Goal: Task Accomplishment & Management: Complete application form

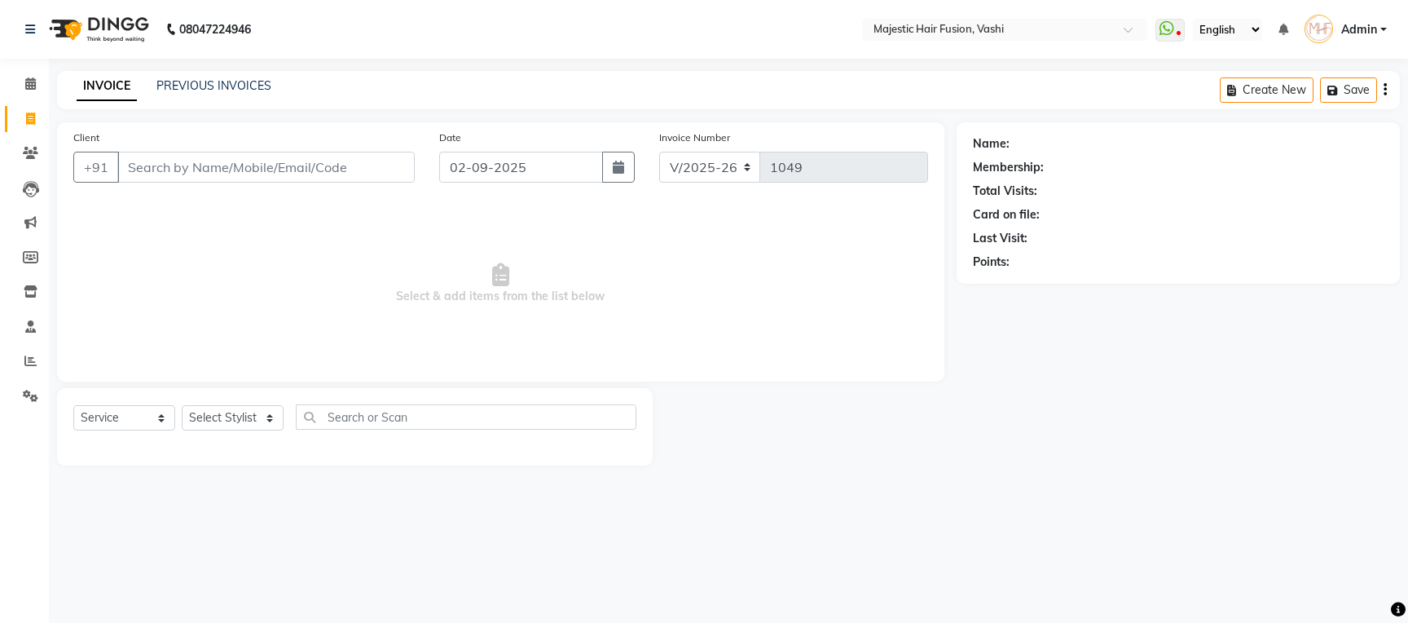
select select "559"
select select "service"
click at [374, 163] on input "Client" at bounding box center [265, 167] width 297 height 31
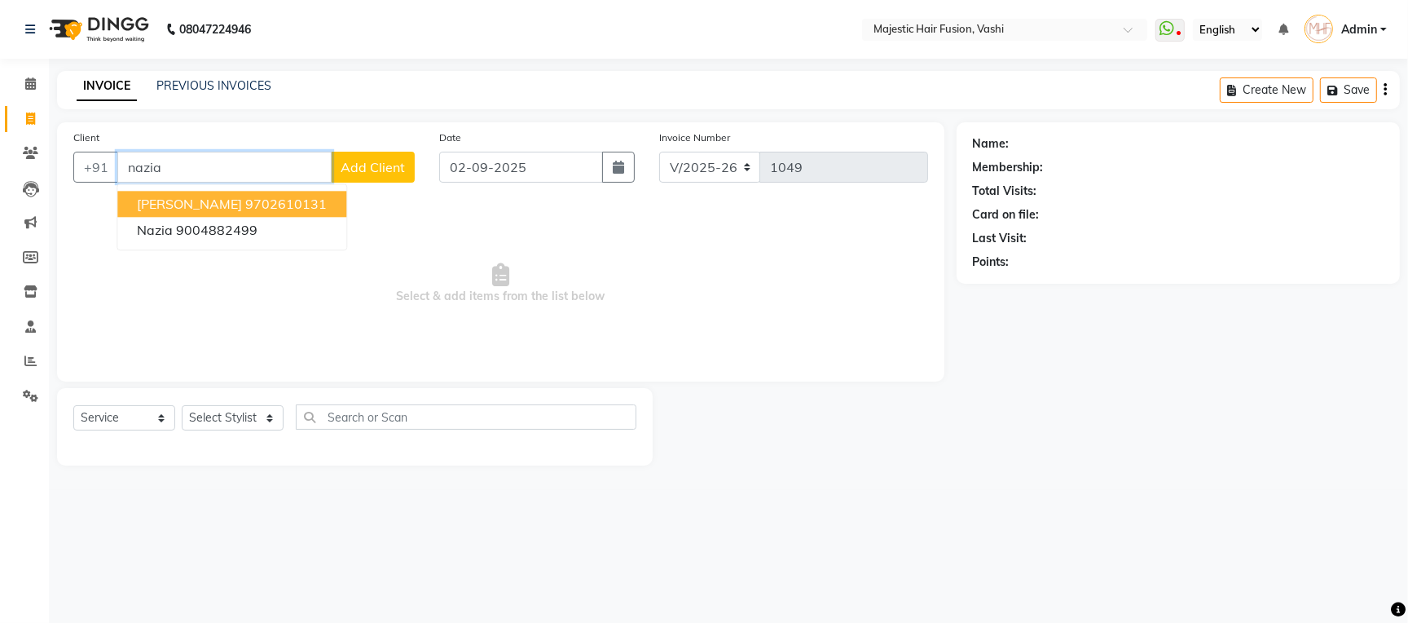
click at [254, 205] on ngb-highlight "9702610131" at bounding box center [285, 204] width 81 height 16
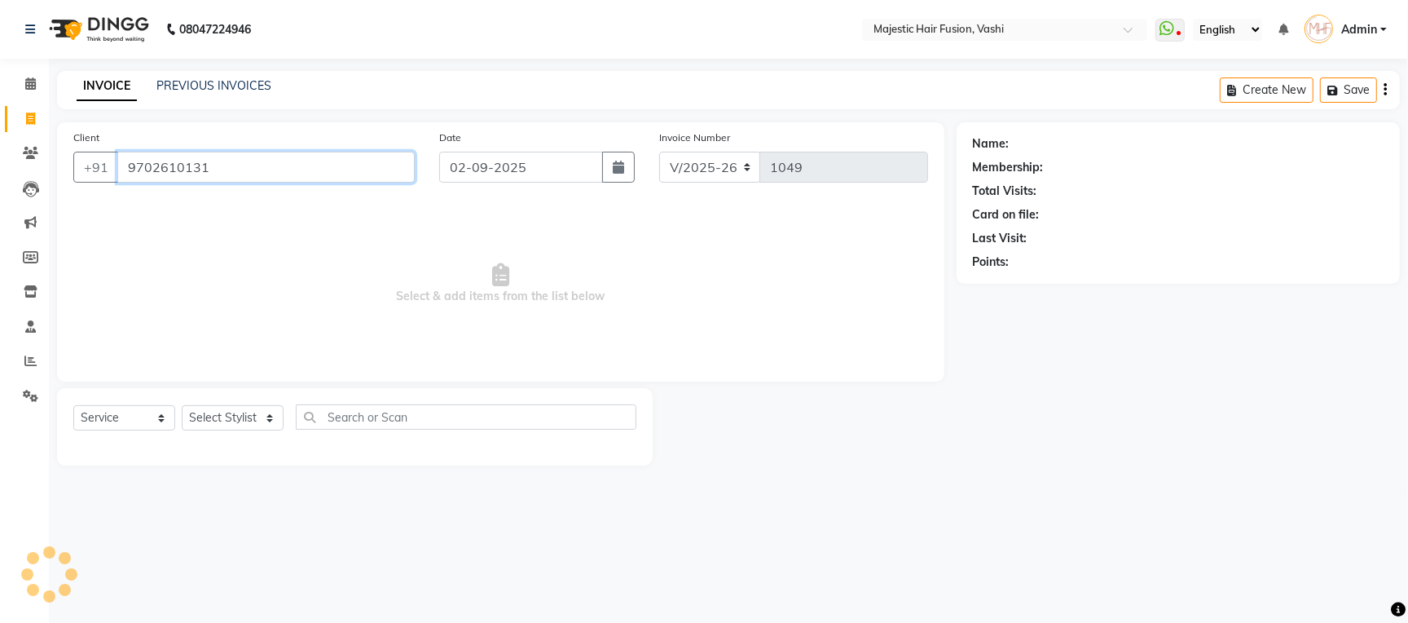
type input "9702610131"
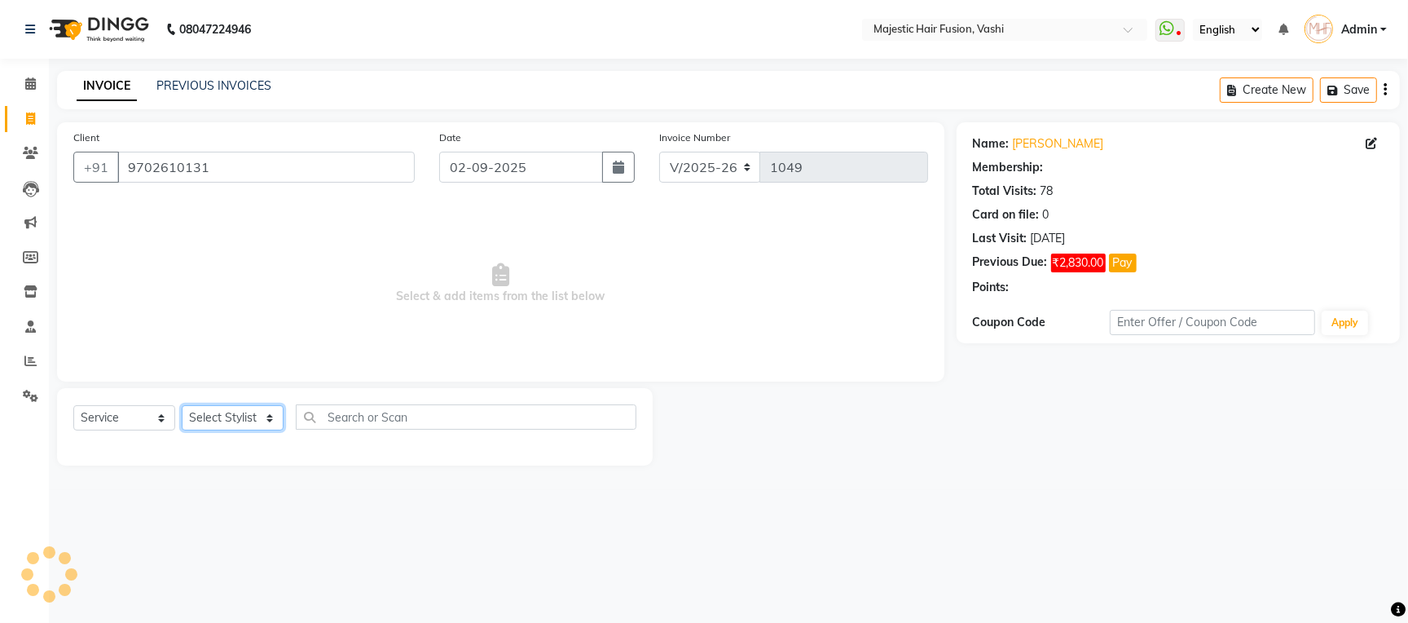
click at [254, 417] on select "Select Stylist [PERSON_NAME] [PERSON_NAME] [PERSON_NAME] [PERSON_NAME] Raise [P…" at bounding box center [233, 417] width 102 height 25
select select "48869"
click at [182, 406] on select "Select Stylist [PERSON_NAME] [PERSON_NAME] [PERSON_NAME] [PERSON_NAME] Raise [P…" at bounding box center [233, 417] width 102 height 25
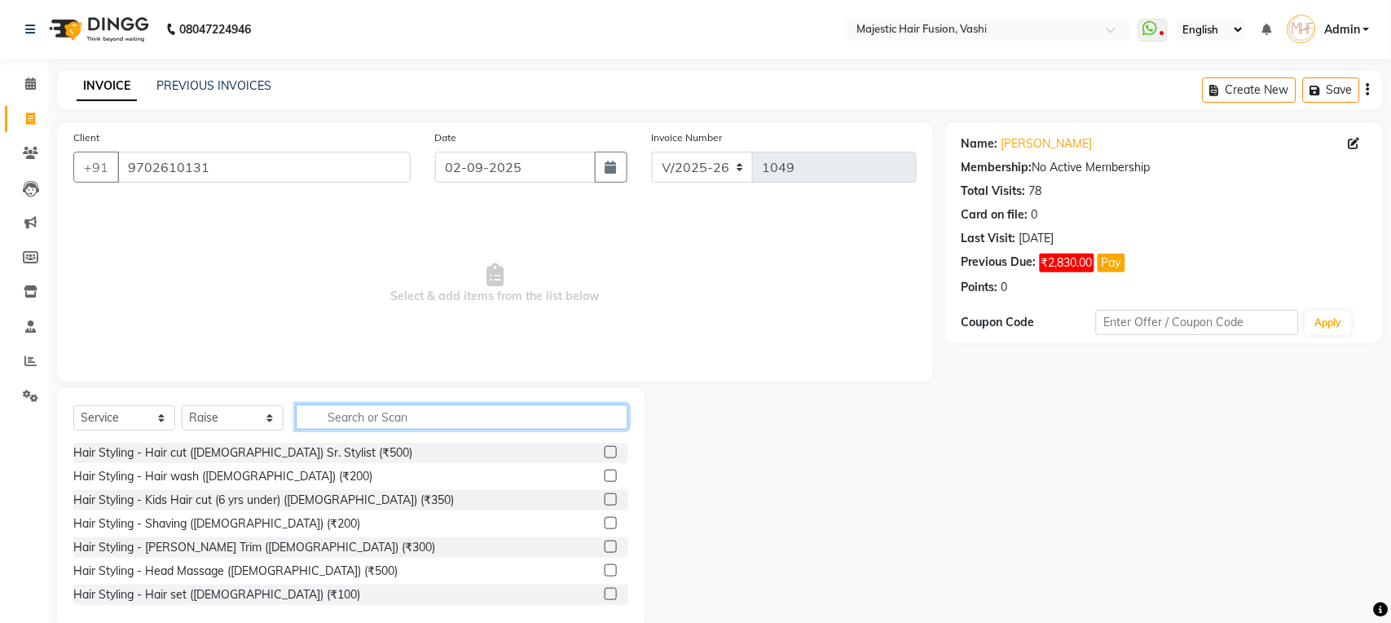
click at [376, 425] on input "text" at bounding box center [462, 416] width 332 height 25
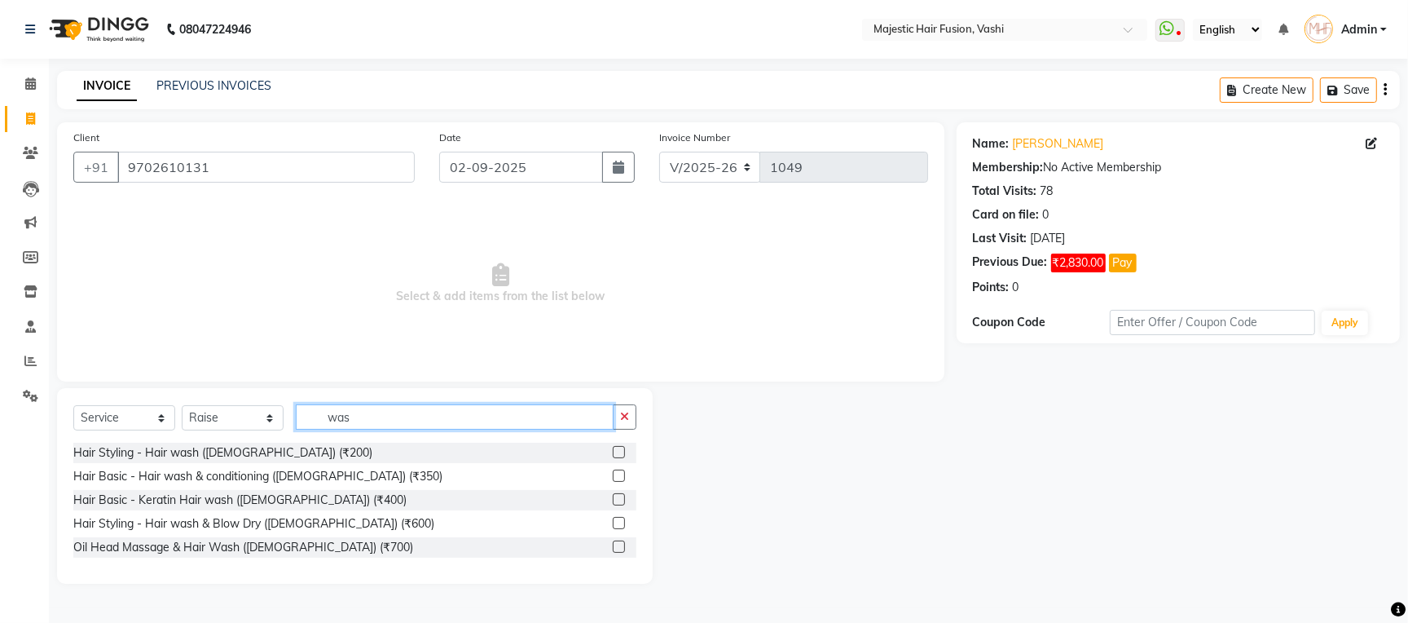
type input "was"
click at [619, 500] on label at bounding box center [619, 499] width 12 height 12
click at [619, 500] on input "checkbox" at bounding box center [618, 500] width 11 height 11
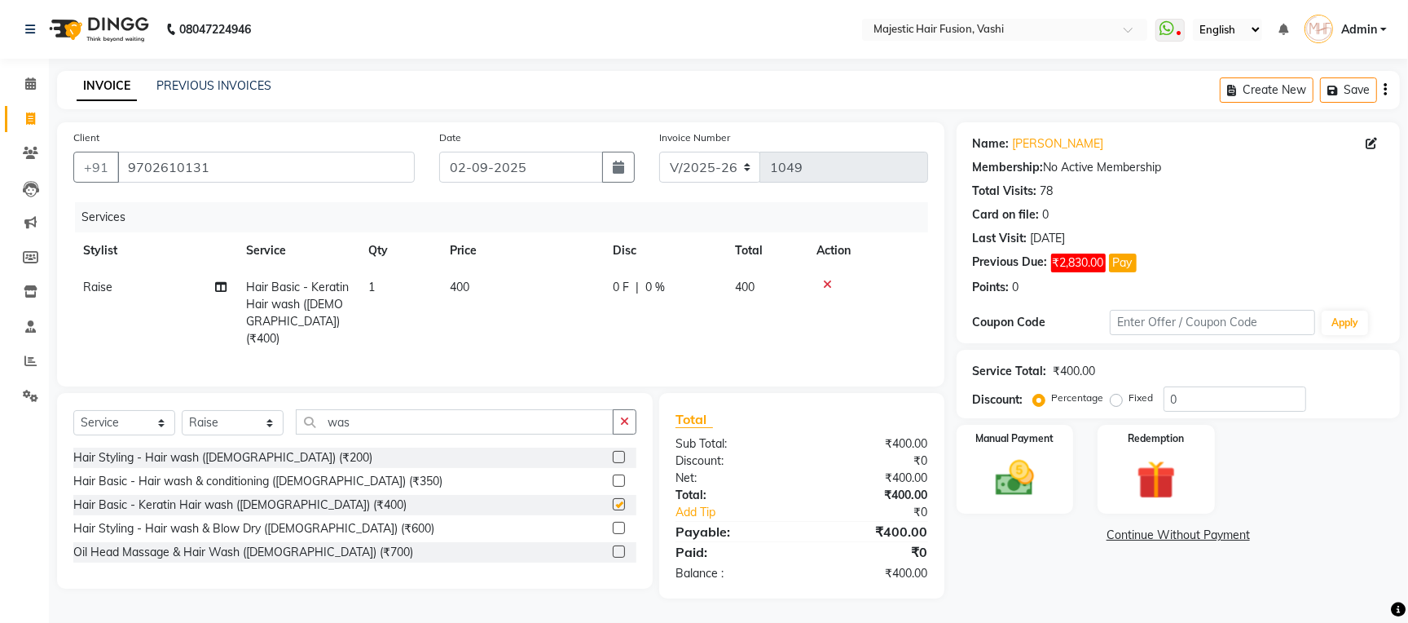
checkbox input "false"
click at [604, 292] on td "0 F | 0 %" at bounding box center [664, 313] width 122 height 88
select select "48869"
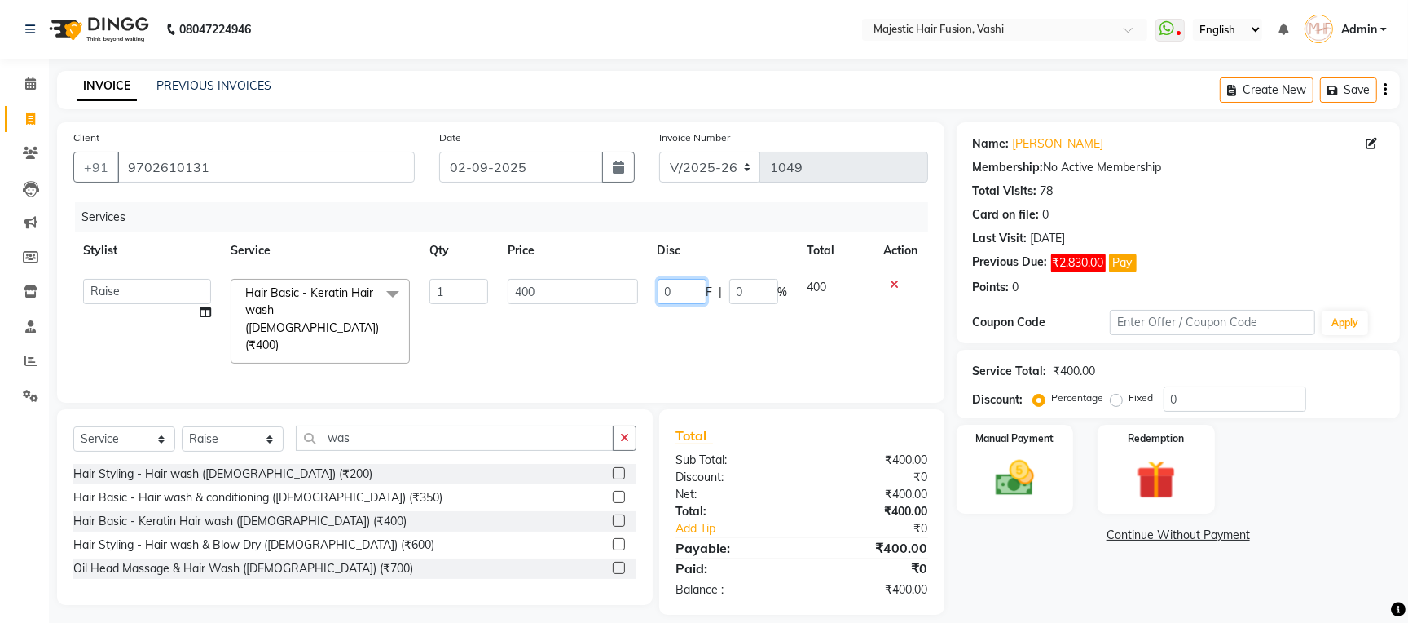
click at [664, 292] on input "0" at bounding box center [682, 291] width 49 height 25
type input "100"
click at [1006, 544] on link "Continue Without Payment" at bounding box center [1178, 534] width 437 height 17
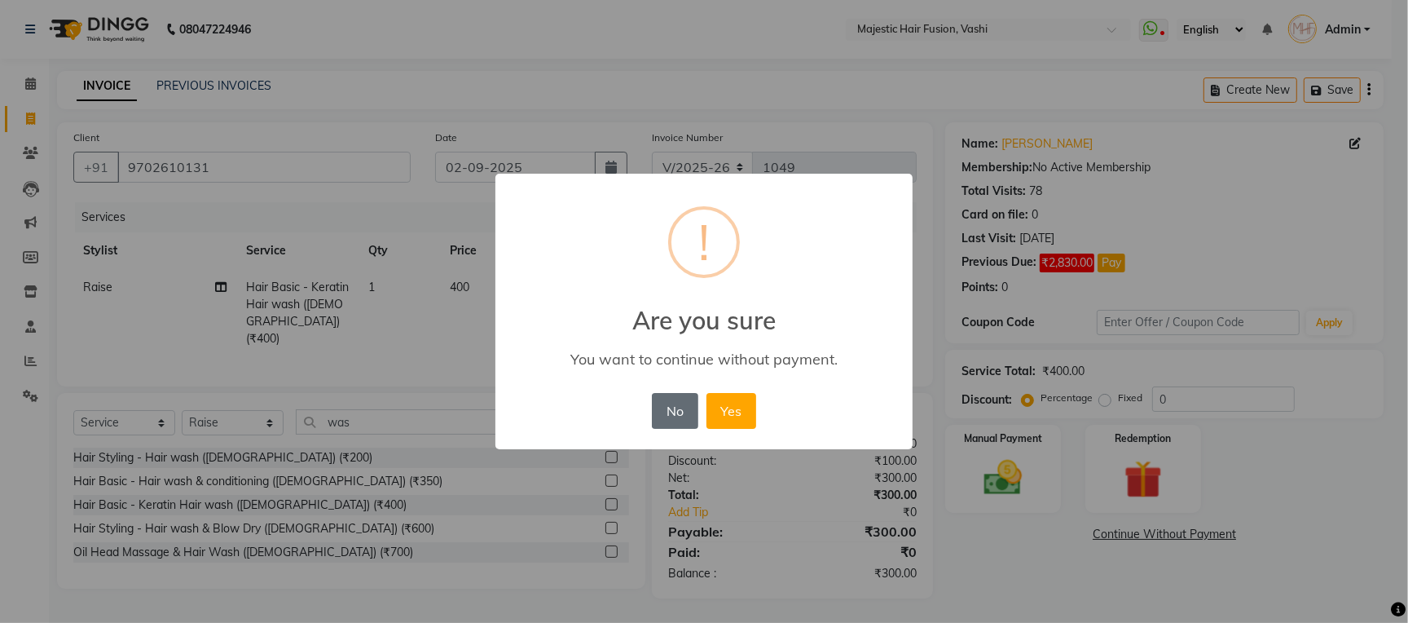
click at [674, 404] on button "No" at bounding box center [675, 411] width 46 height 36
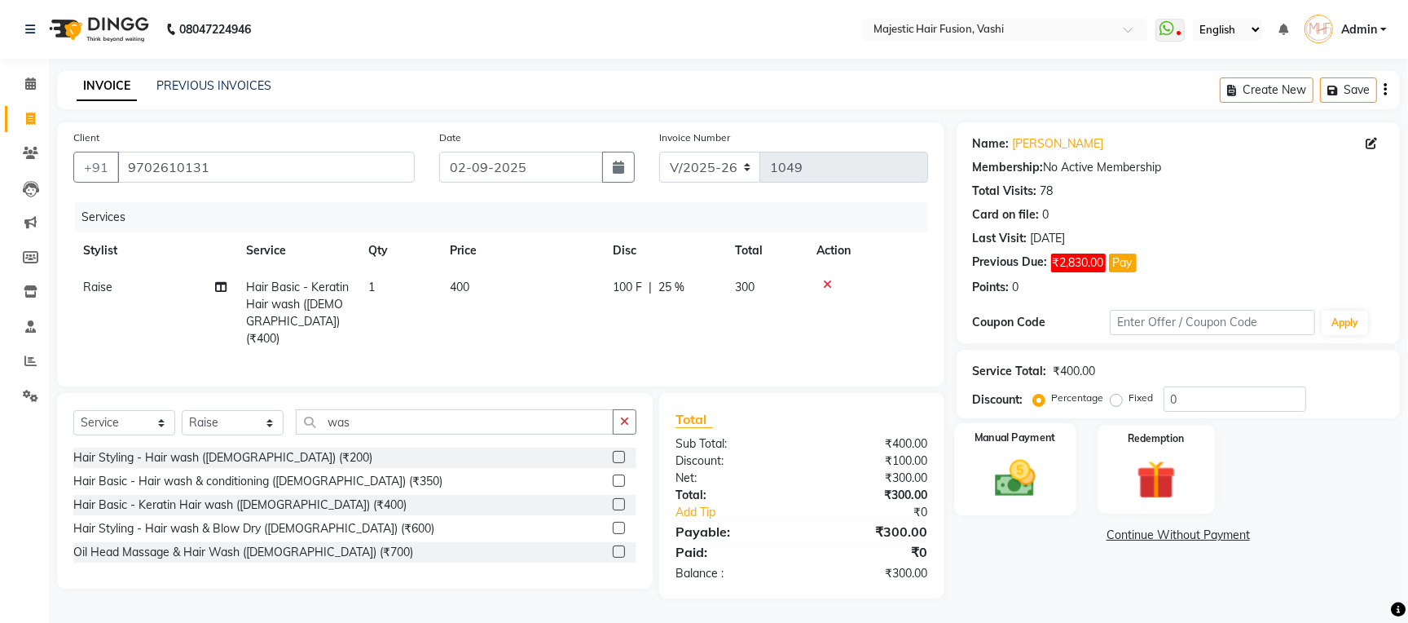
click at [1023, 476] on img at bounding box center [1015, 478] width 66 height 46
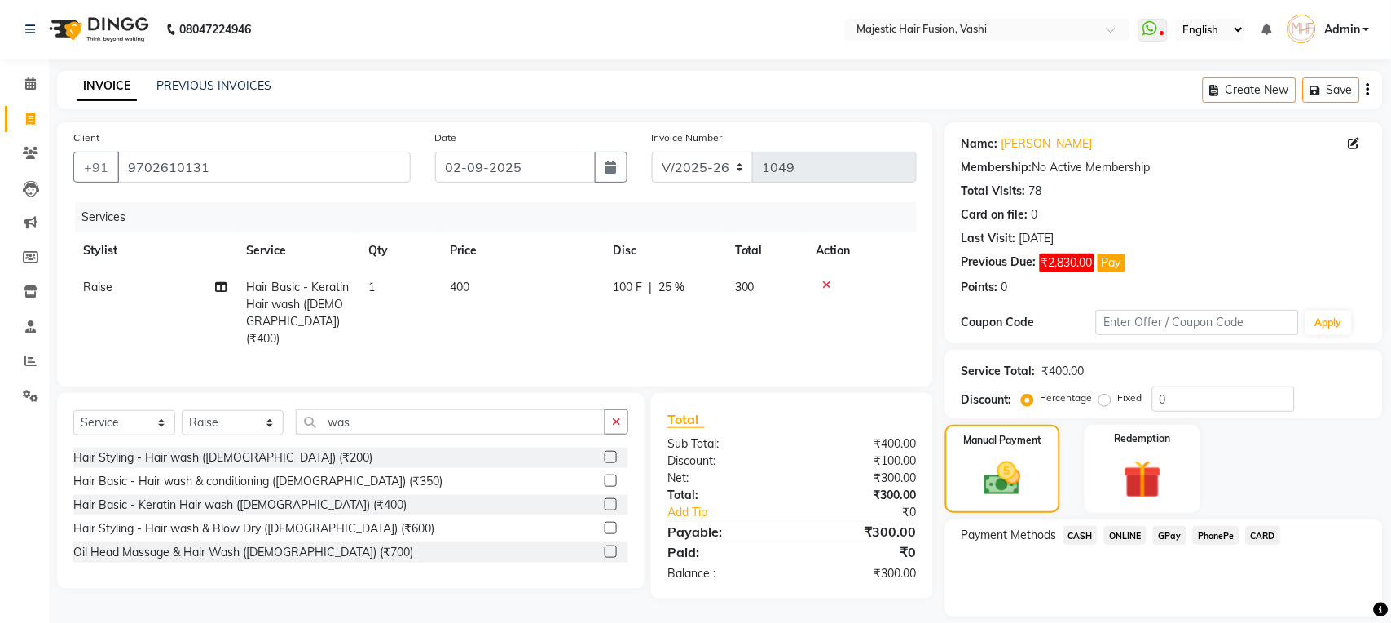
click at [1078, 535] on span "CASH" at bounding box center [1080, 535] width 35 height 19
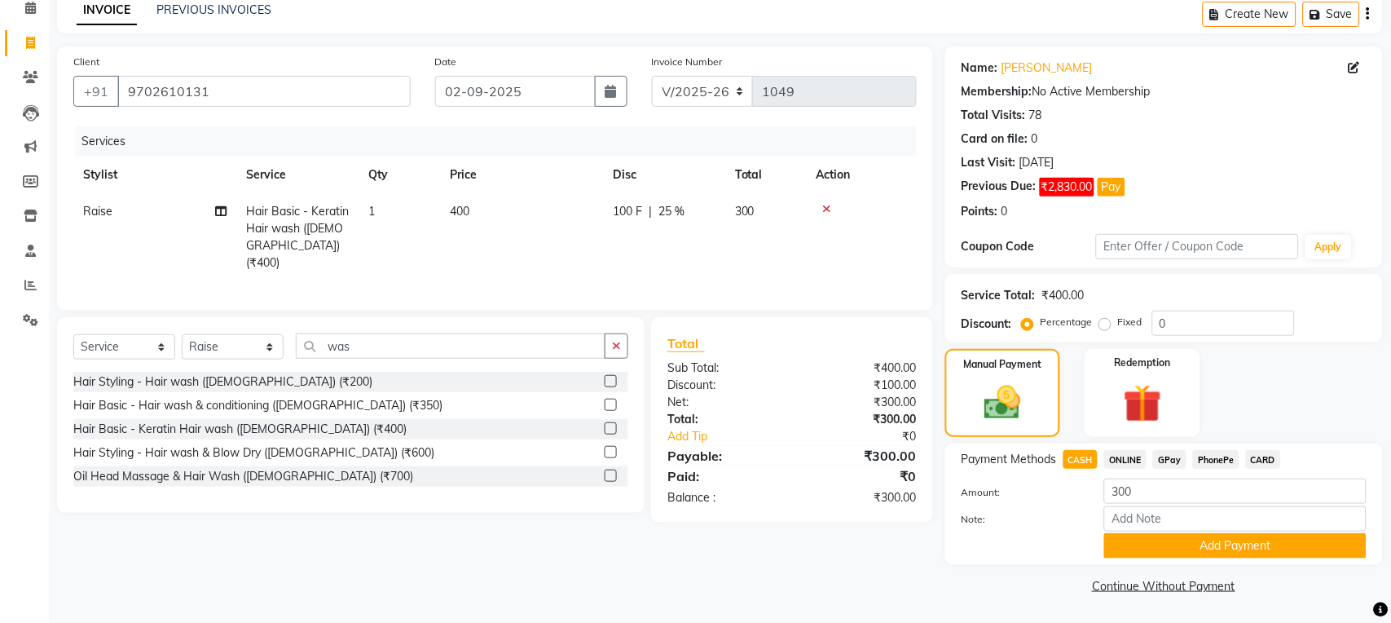
scroll to position [77, 0]
click at [1180, 542] on button "Add Payment" at bounding box center [1235, 545] width 262 height 25
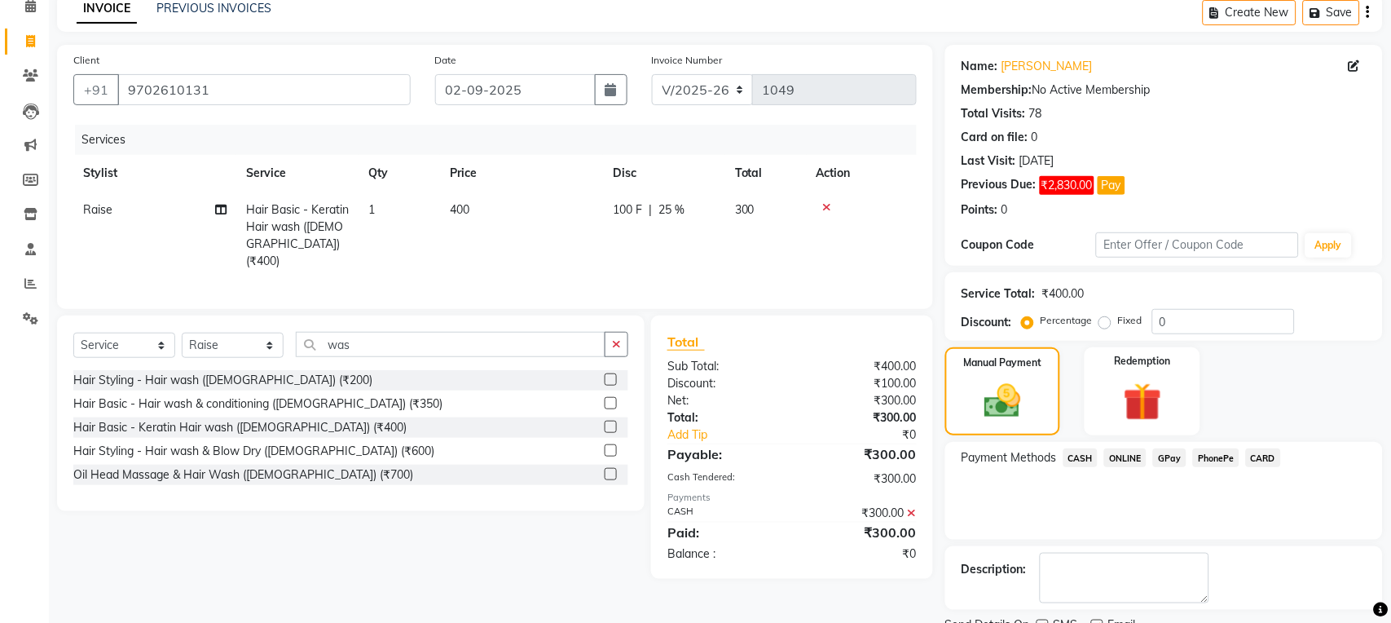
scroll to position [146, 0]
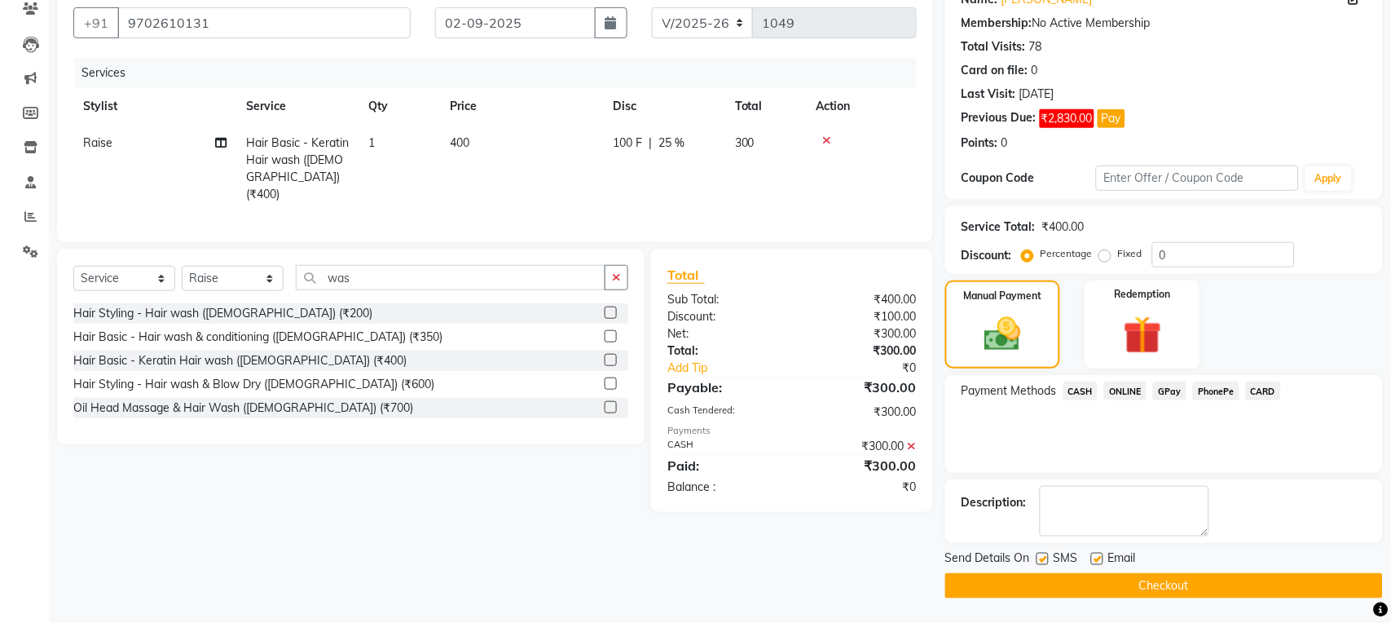
click at [1041, 557] on label at bounding box center [1043, 558] width 12 height 12
click at [1041, 557] on input "checkbox" at bounding box center [1042, 559] width 11 height 11
checkbox input "false"
click at [1095, 557] on label at bounding box center [1097, 558] width 12 height 12
click at [1095, 557] on input "checkbox" at bounding box center [1096, 559] width 11 height 11
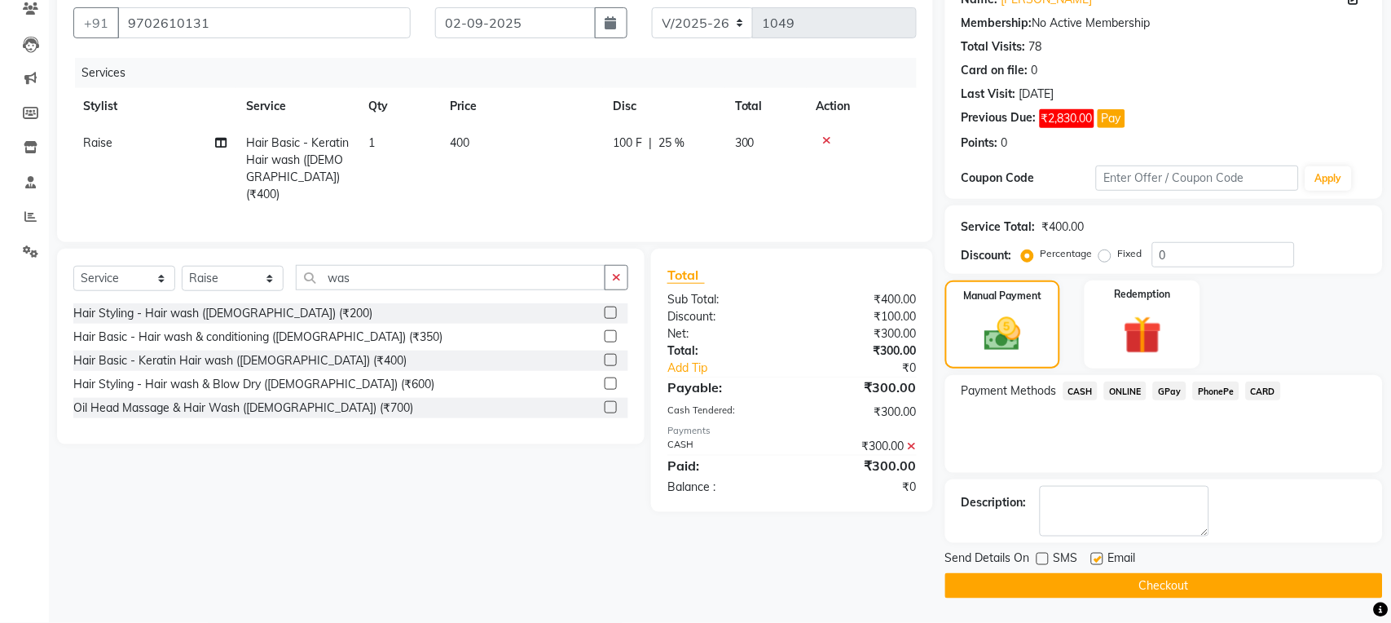
checkbox input "false"
click at [1095, 579] on button "Checkout" at bounding box center [1164, 585] width 438 height 25
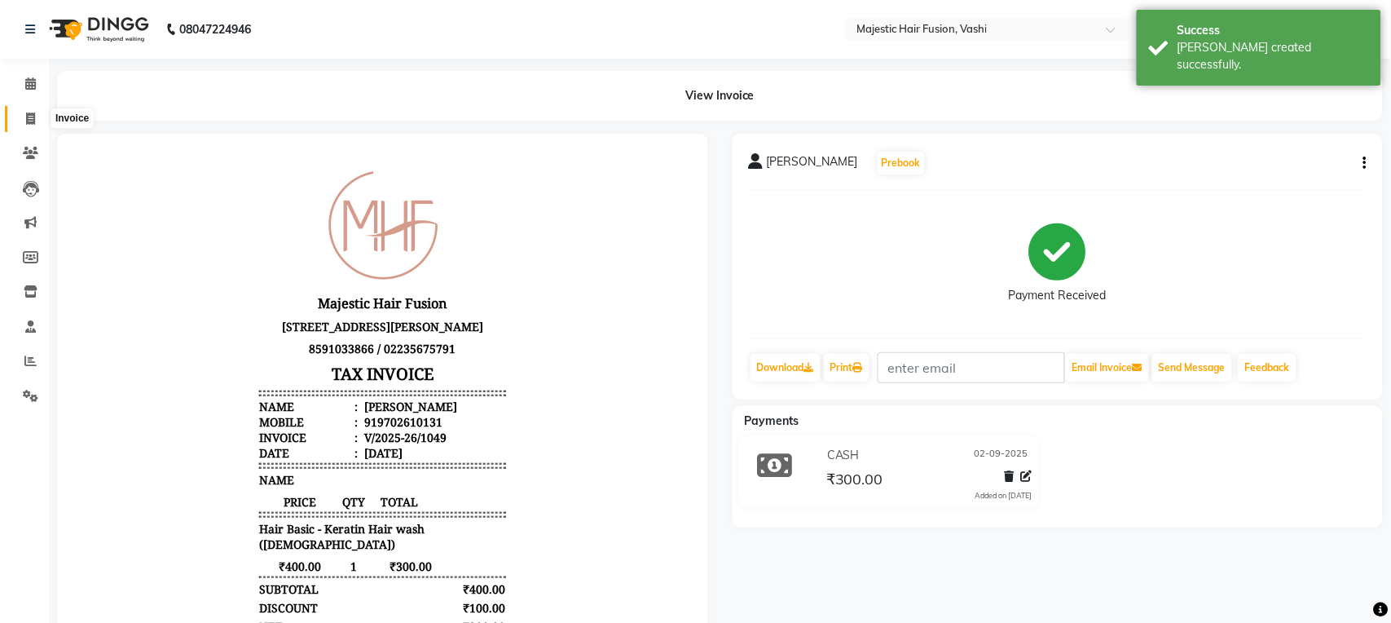
click at [28, 121] on icon at bounding box center [30, 118] width 9 height 12
select select "559"
select select "service"
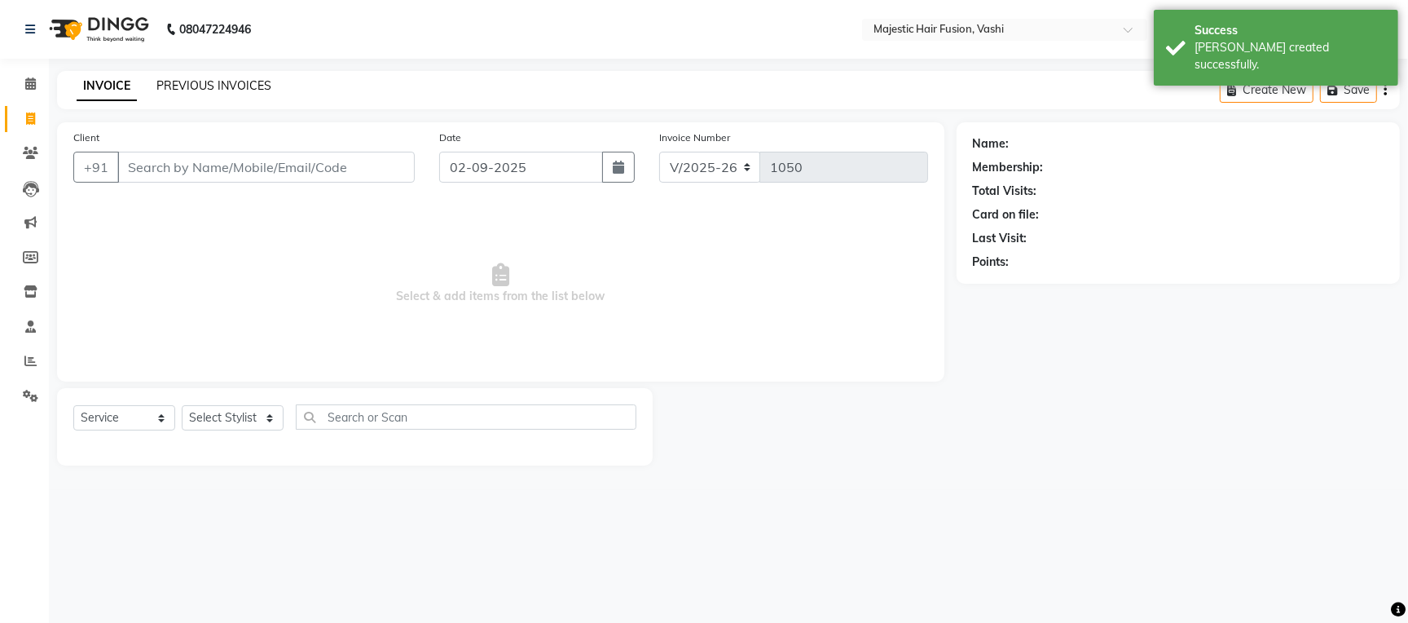
click at [196, 86] on link "PREVIOUS INVOICES" at bounding box center [213, 85] width 115 height 15
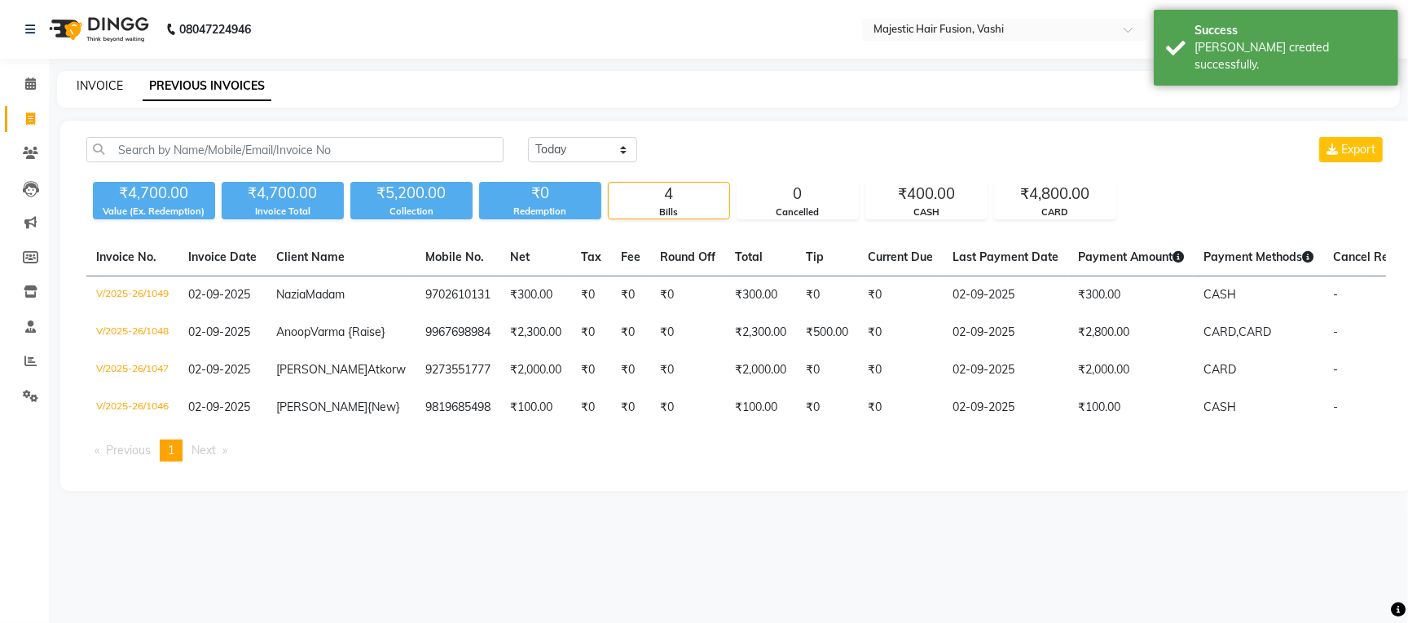
click at [93, 85] on link "INVOICE" at bounding box center [100, 85] width 46 height 15
select select "559"
select select "service"
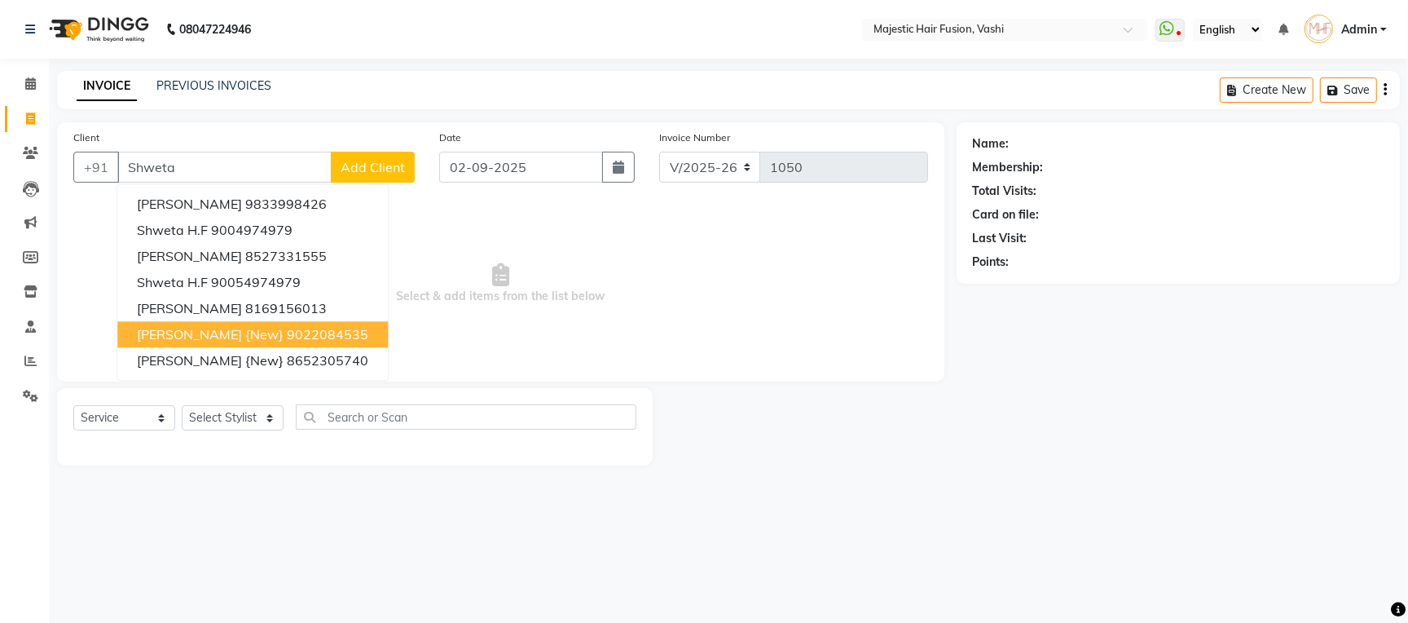
click at [227, 337] on span "[PERSON_NAME] {New}" at bounding box center [210, 334] width 147 height 16
type input "9022084535"
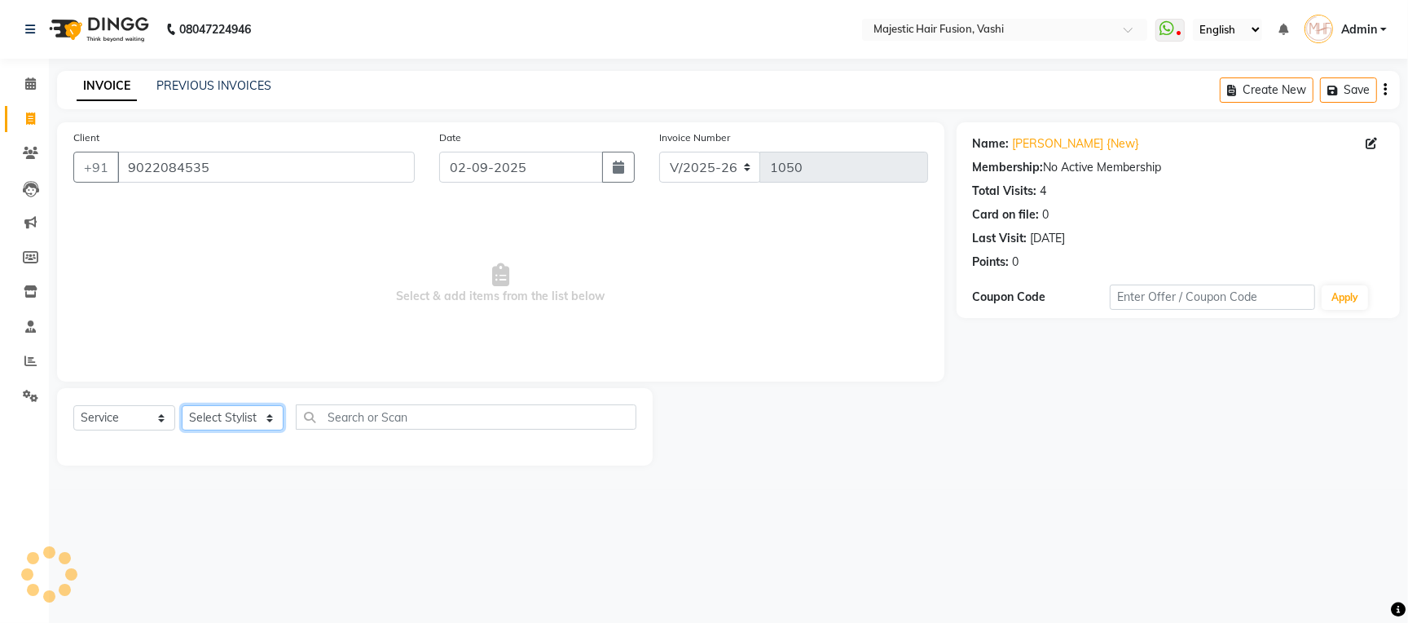
click at [227, 413] on select "Select Stylist [PERSON_NAME] [PERSON_NAME] [PERSON_NAME] [PERSON_NAME] Raise [P…" at bounding box center [233, 417] width 102 height 25
select select "84386"
click at [182, 406] on select "Select Stylist [PERSON_NAME] [PERSON_NAME] [PERSON_NAME] [PERSON_NAME] Raise [P…" at bounding box center [233, 417] width 102 height 25
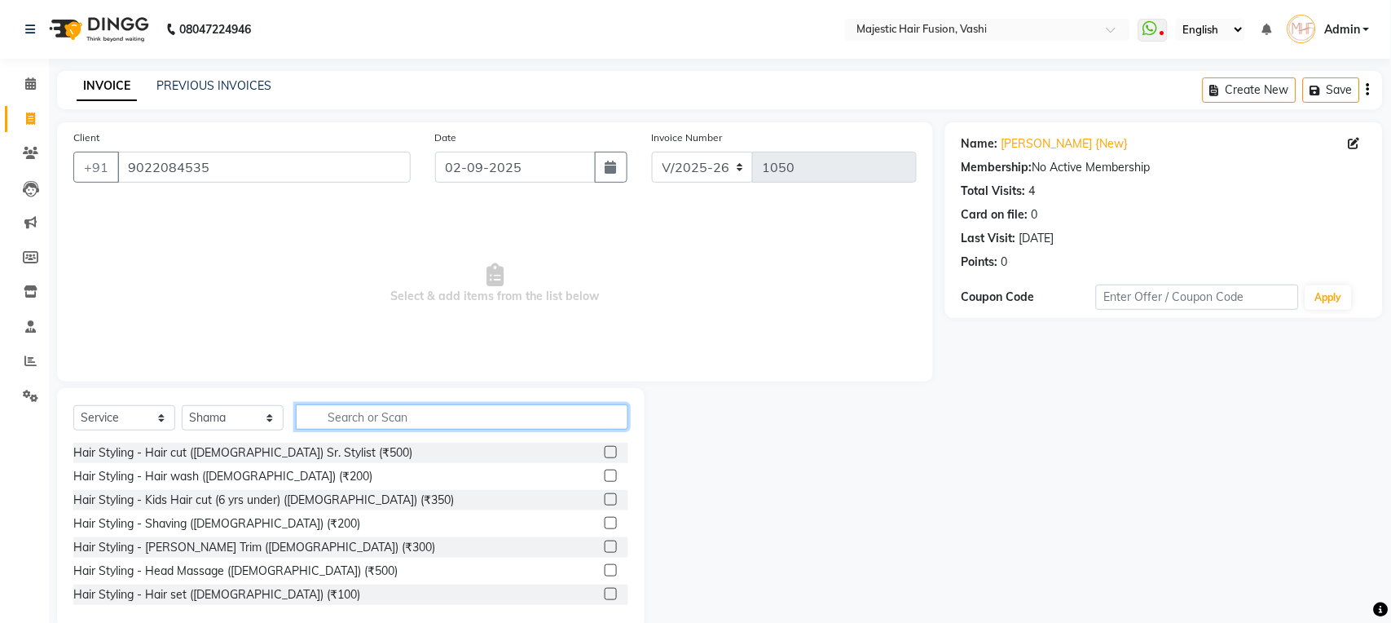
click at [363, 424] on input "text" at bounding box center [462, 416] width 332 height 25
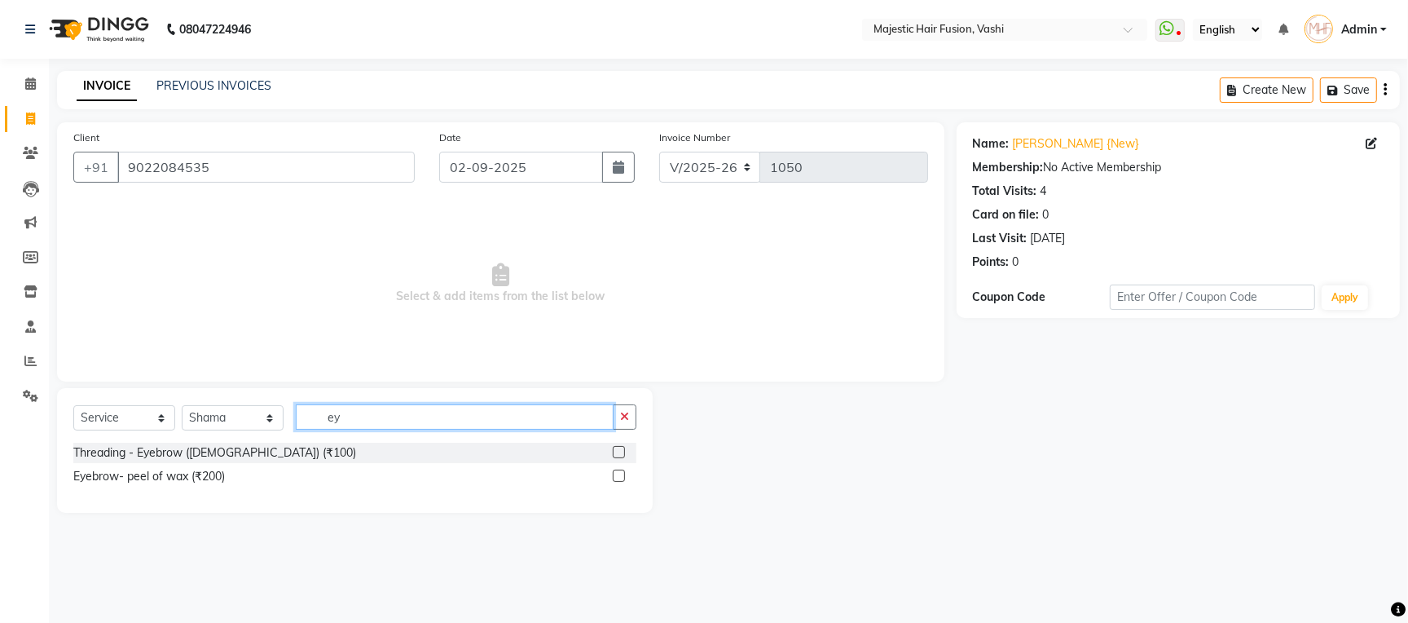
type input "ey"
click at [619, 453] on label at bounding box center [619, 452] width 12 height 12
click at [619, 453] on input "checkbox" at bounding box center [618, 452] width 11 height 11
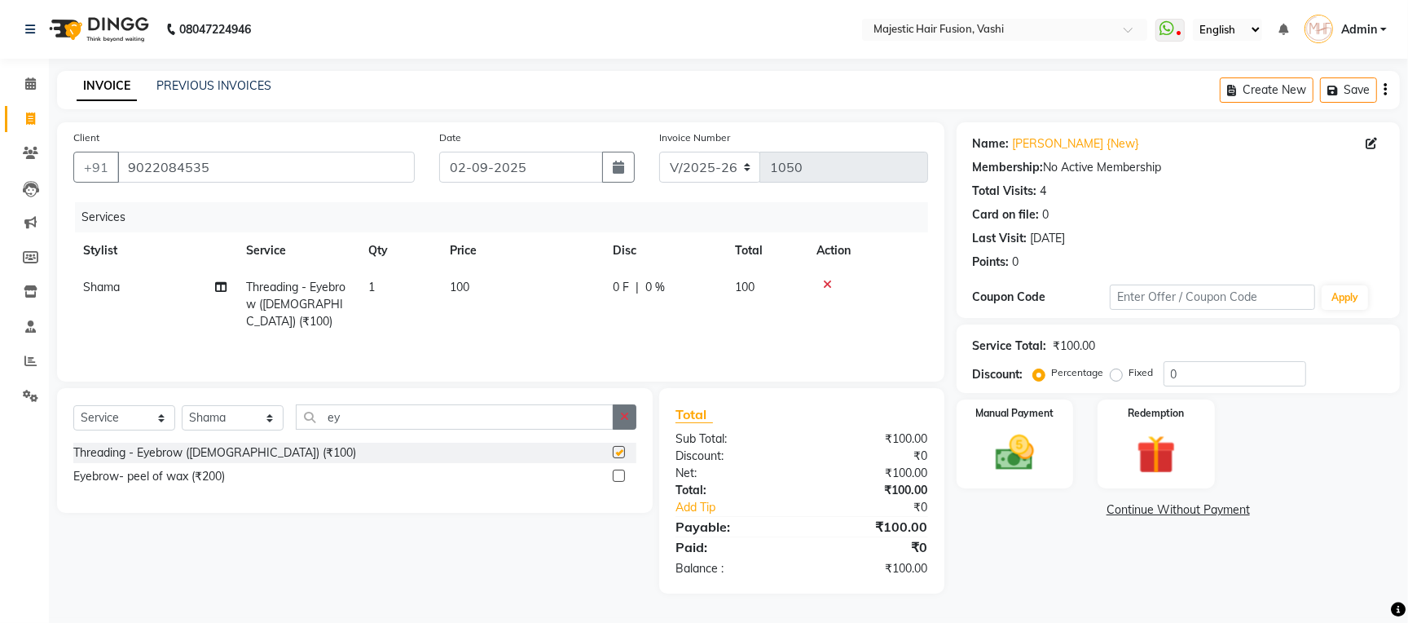
checkbox input "false"
click at [623, 412] on icon "button" at bounding box center [624, 416] width 9 height 11
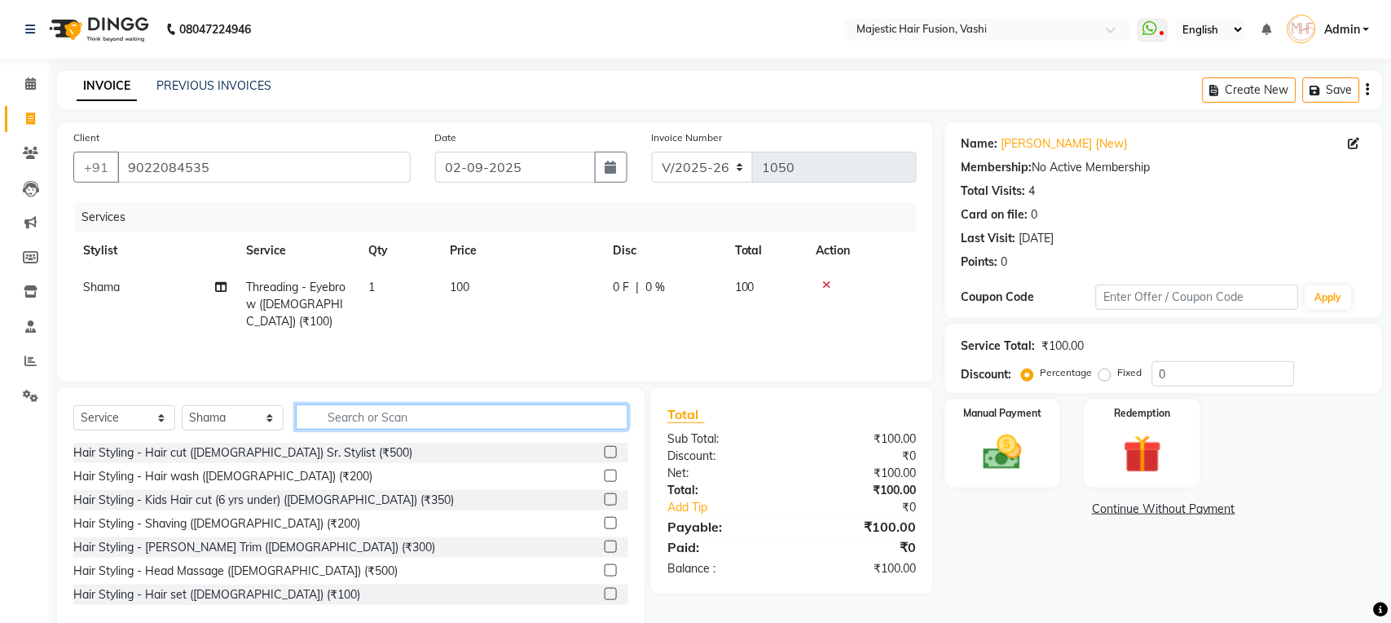
click at [535, 426] on input "text" at bounding box center [462, 416] width 332 height 25
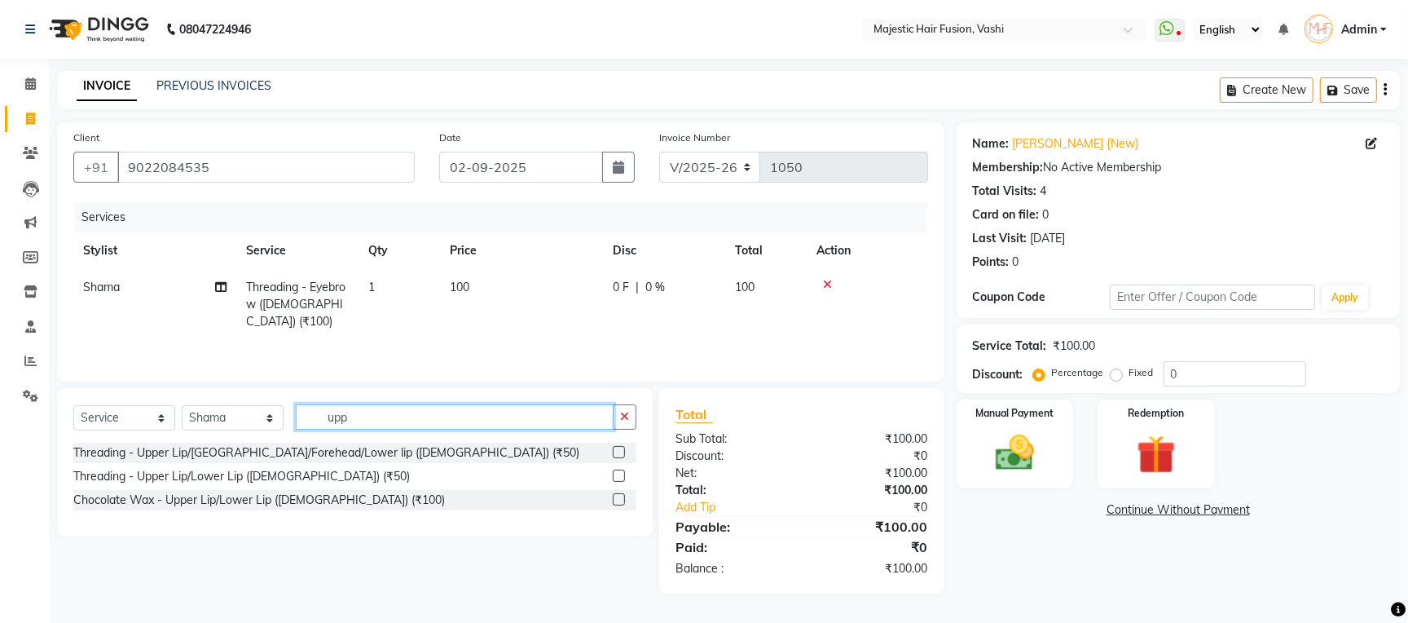
type input "upp"
click at [618, 449] on label at bounding box center [619, 452] width 12 height 12
click at [618, 449] on input "checkbox" at bounding box center [618, 452] width 11 height 11
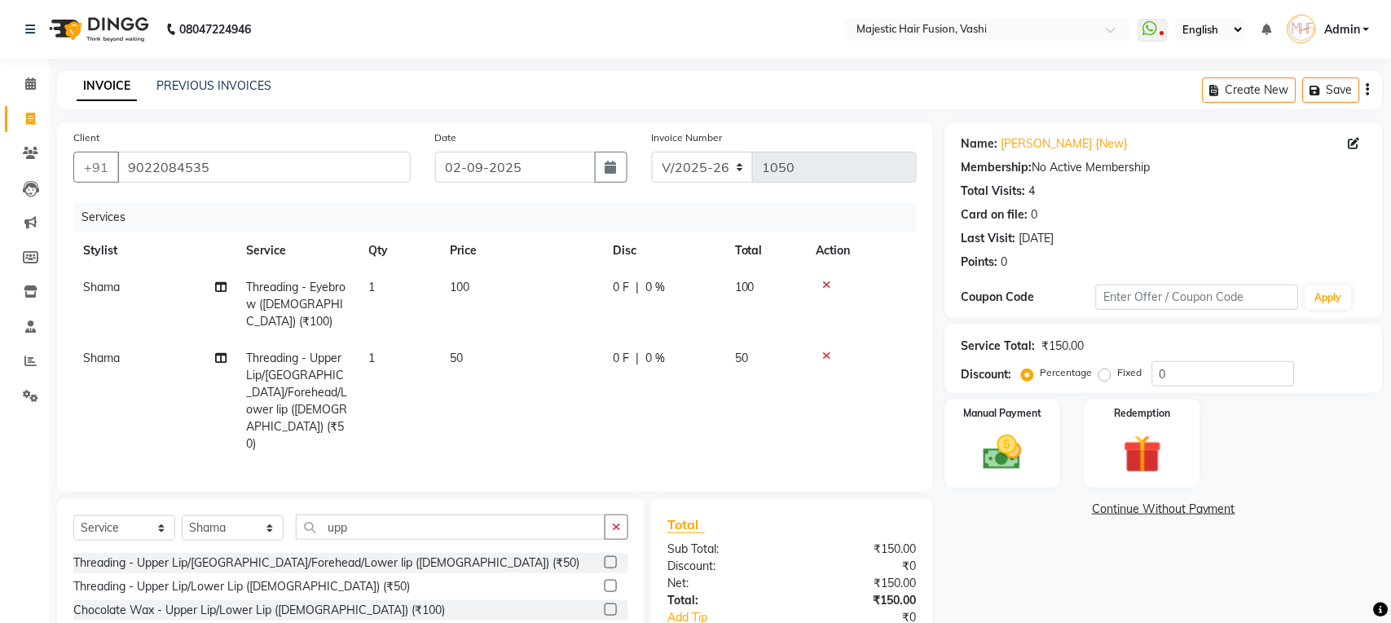
click at [611, 556] on label at bounding box center [611, 562] width 12 height 12
click at [611, 557] on input "checkbox" at bounding box center [610, 562] width 11 height 11
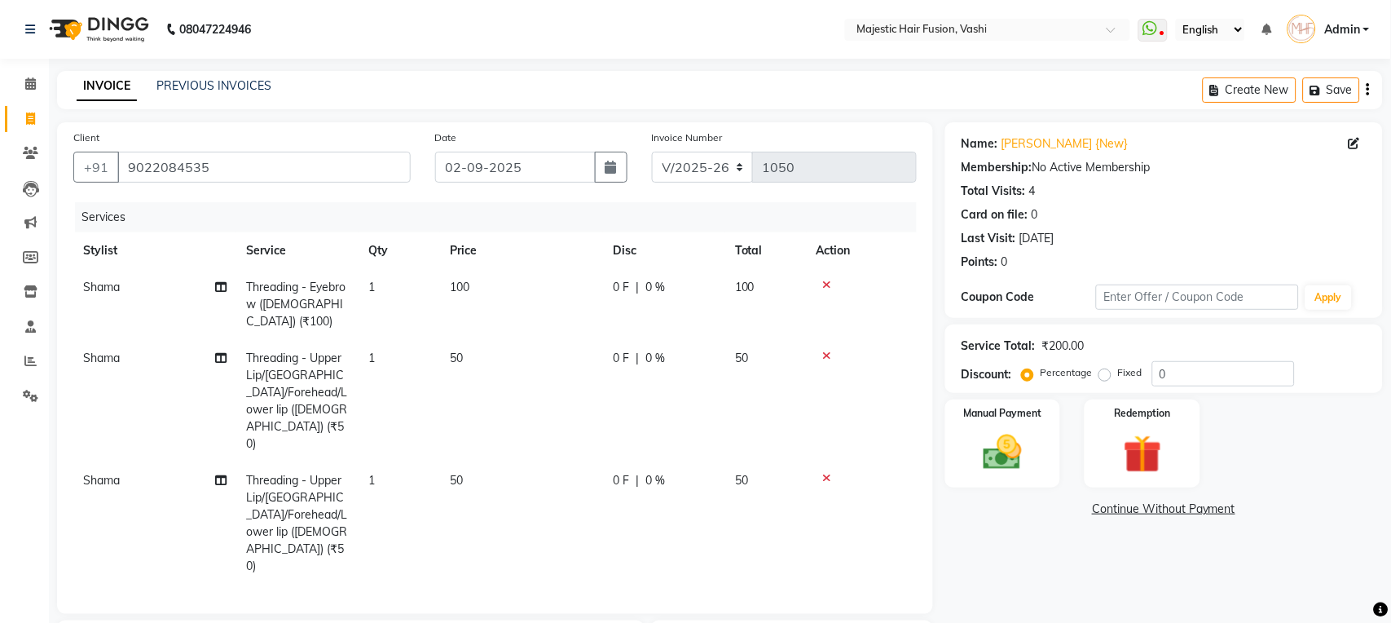
checkbox input "false"
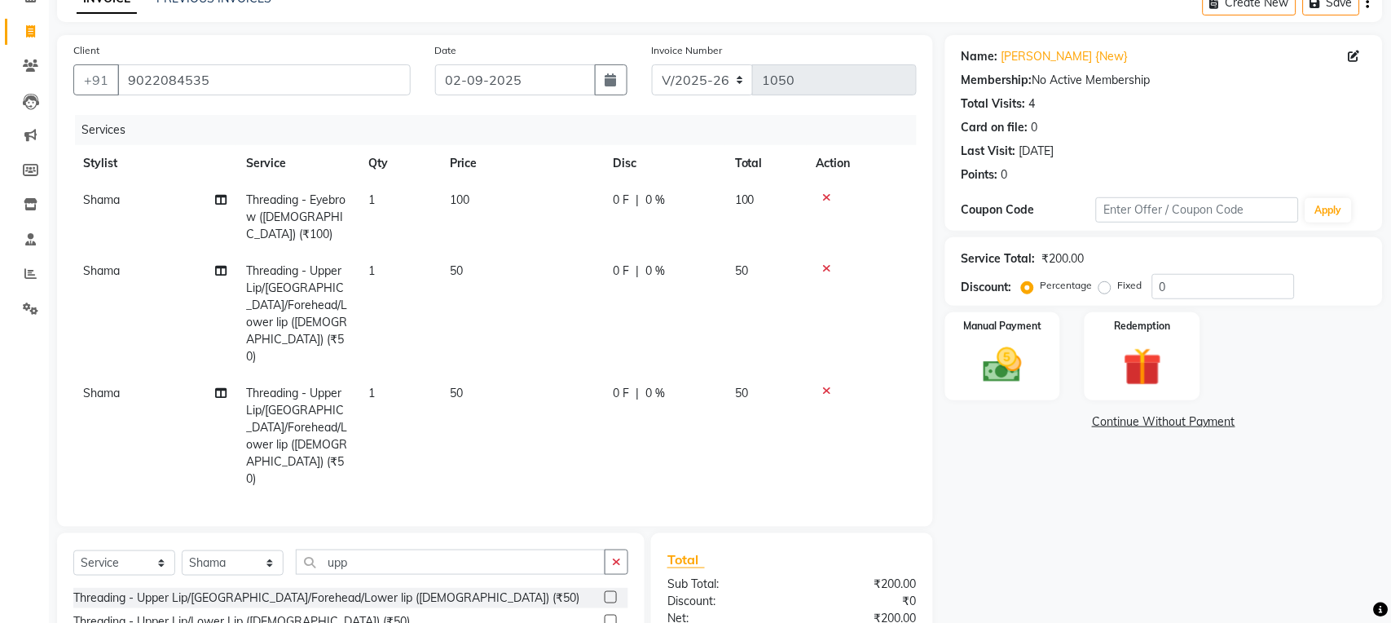
scroll to position [159, 0]
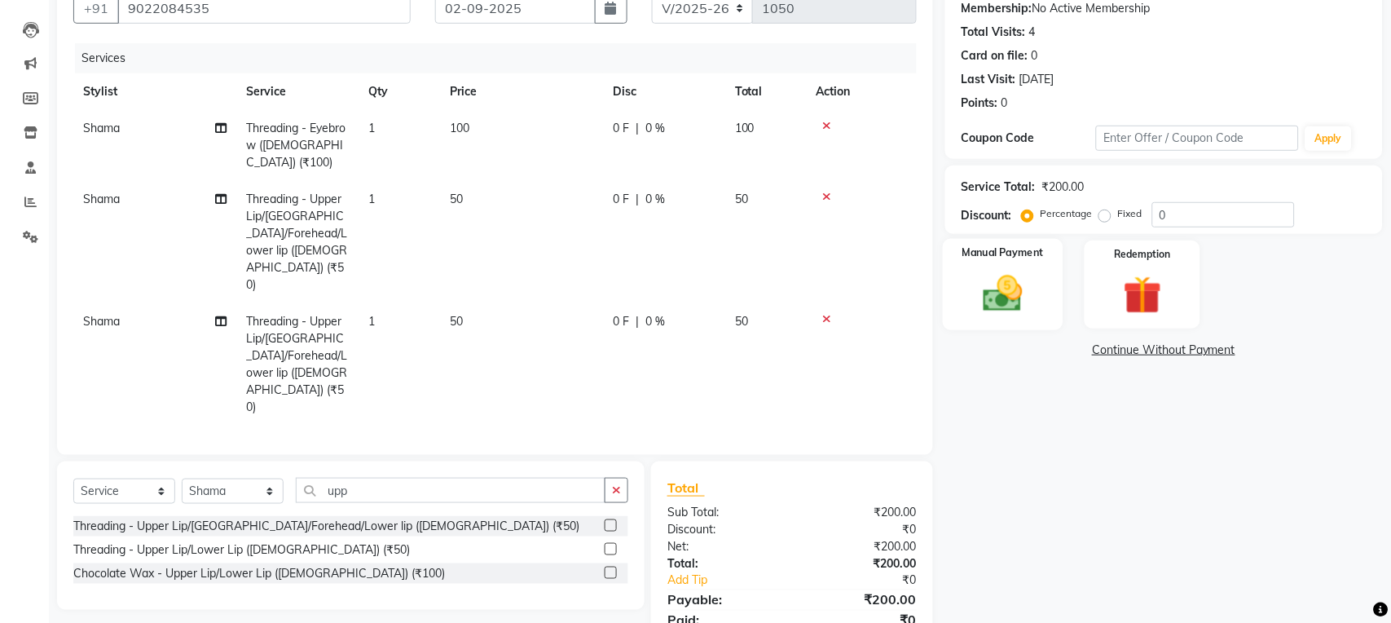
click at [991, 289] on img at bounding box center [1003, 294] width 64 height 46
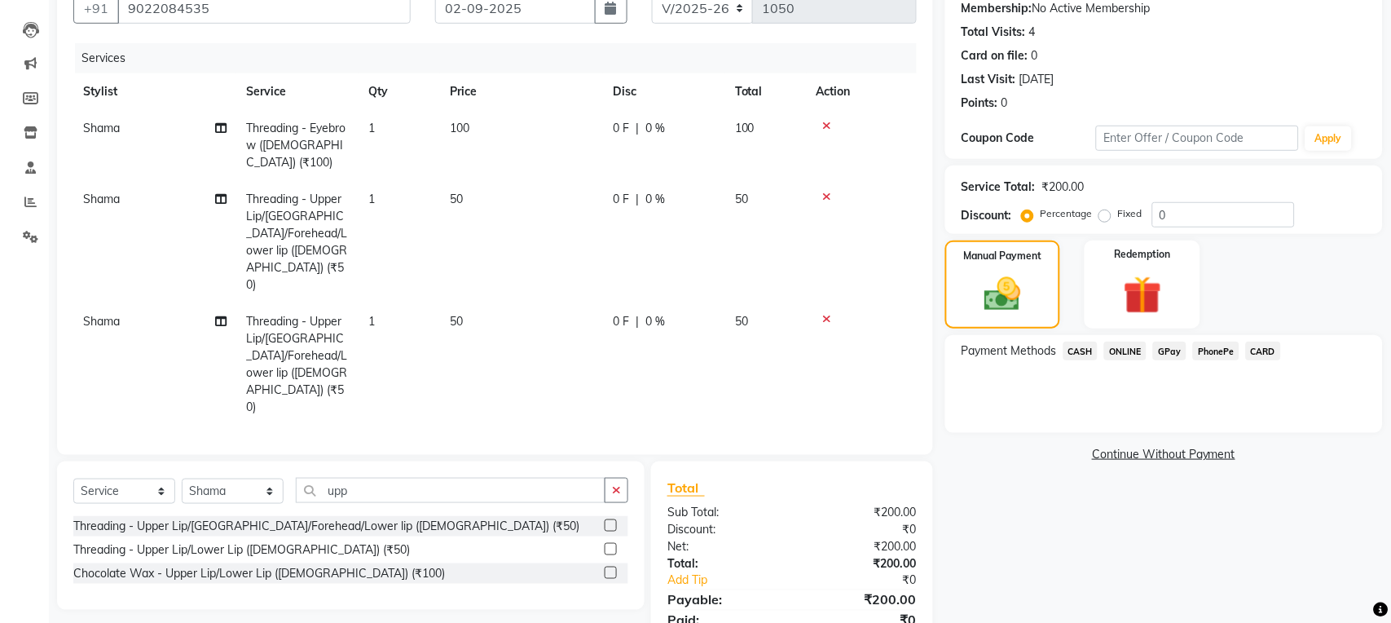
click at [1259, 346] on span "CARD" at bounding box center [1263, 350] width 35 height 19
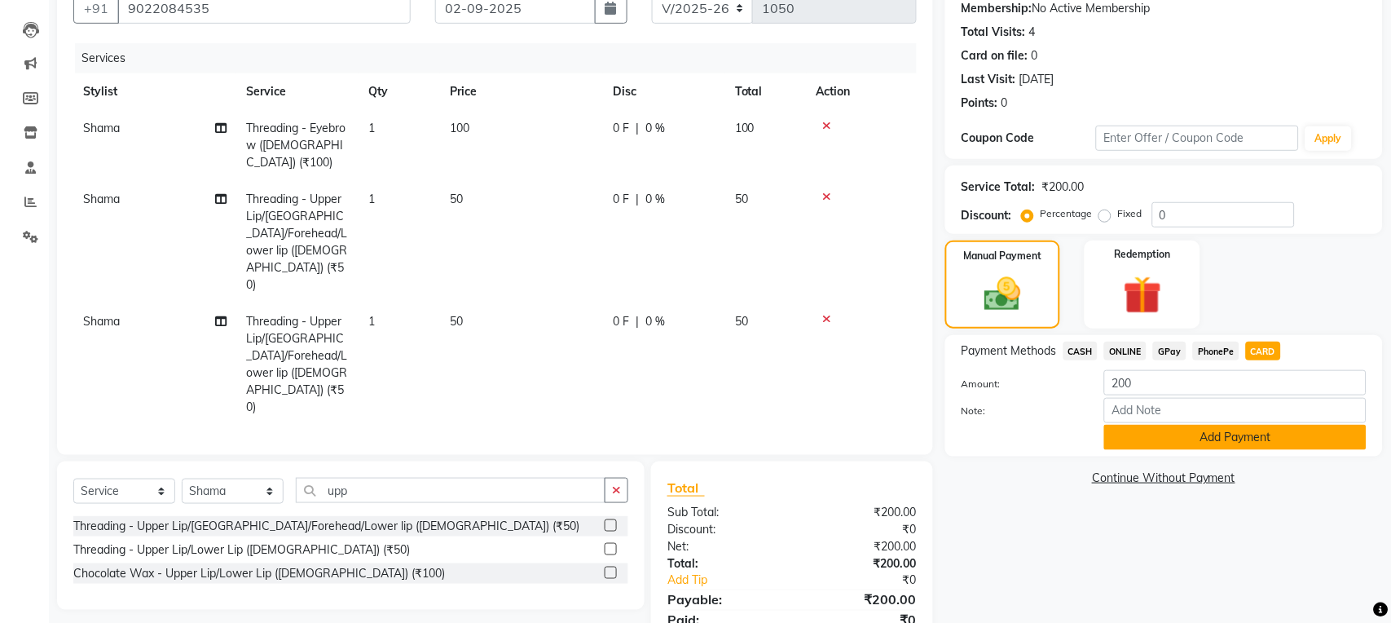
click at [1243, 438] on button "Add Payment" at bounding box center [1235, 437] width 262 height 25
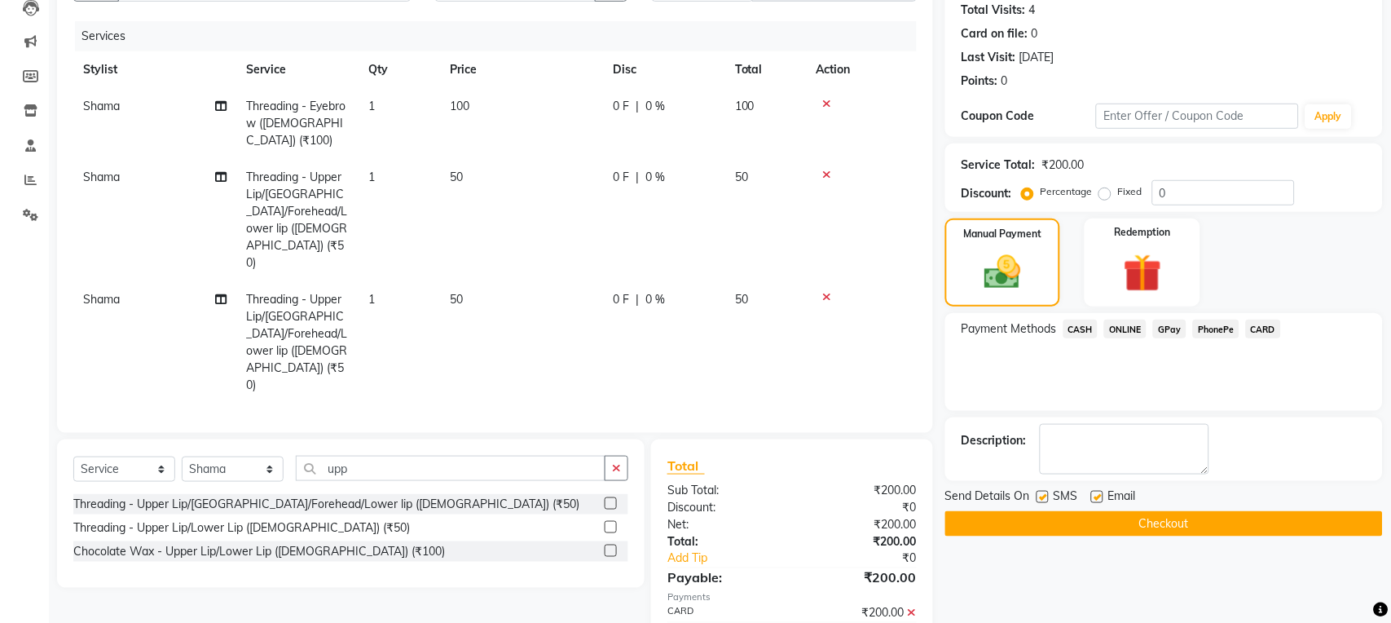
scroll to position [193, 0]
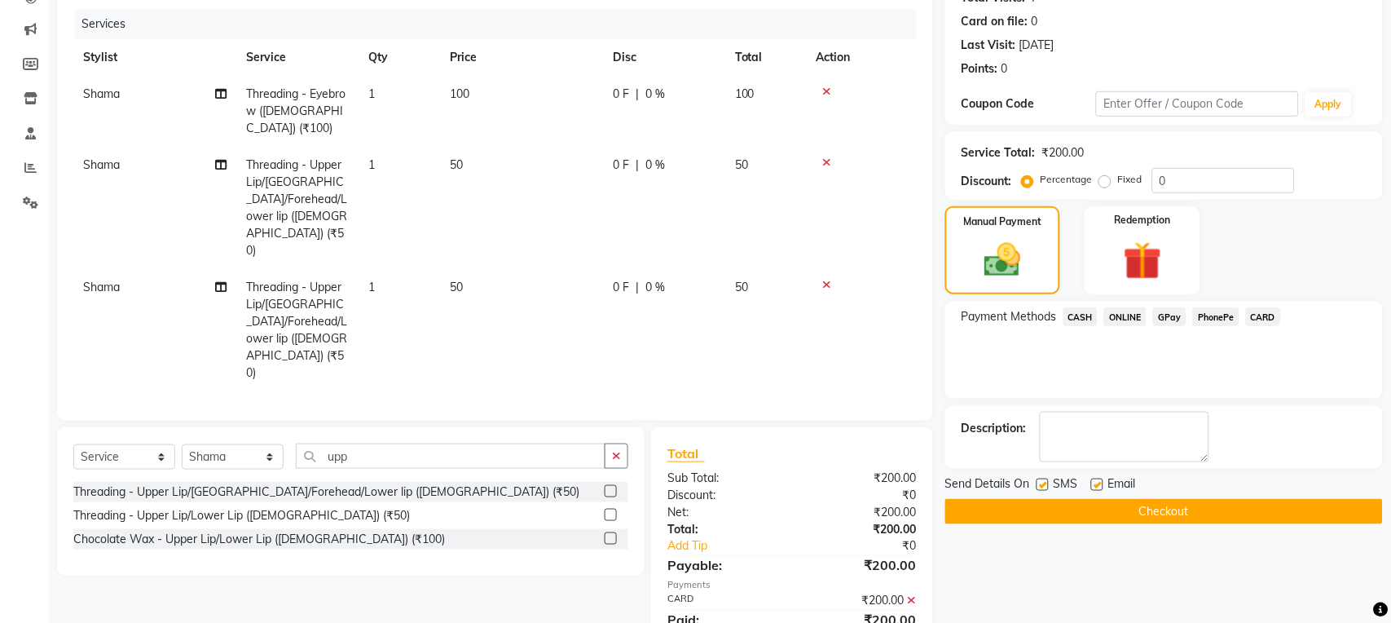
click at [1041, 482] on label at bounding box center [1043, 484] width 12 height 12
click at [1041, 482] on input "checkbox" at bounding box center [1042, 485] width 11 height 11
checkbox input "false"
click at [1098, 487] on label at bounding box center [1097, 484] width 12 height 12
click at [1098, 487] on input "checkbox" at bounding box center [1096, 485] width 11 height 11
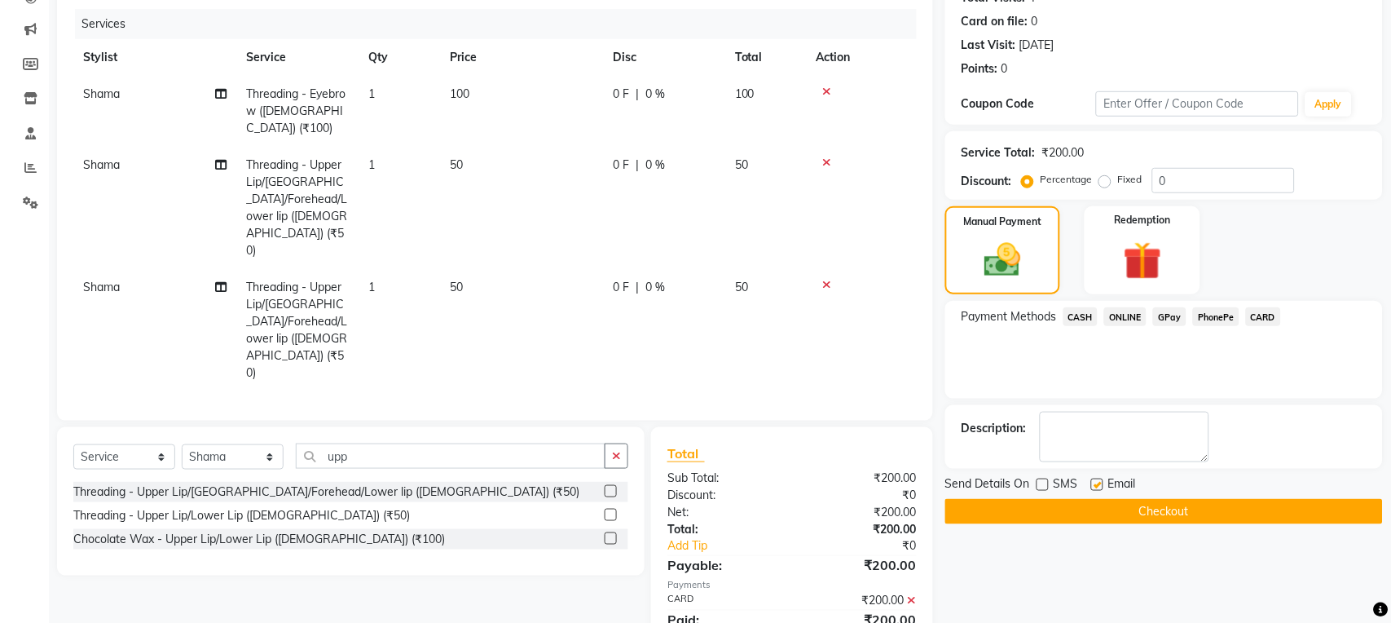
checkbox input "false"
click at [1101, 512] on button "Checkout" at bounding box center [1164, 511] width 438 height 25
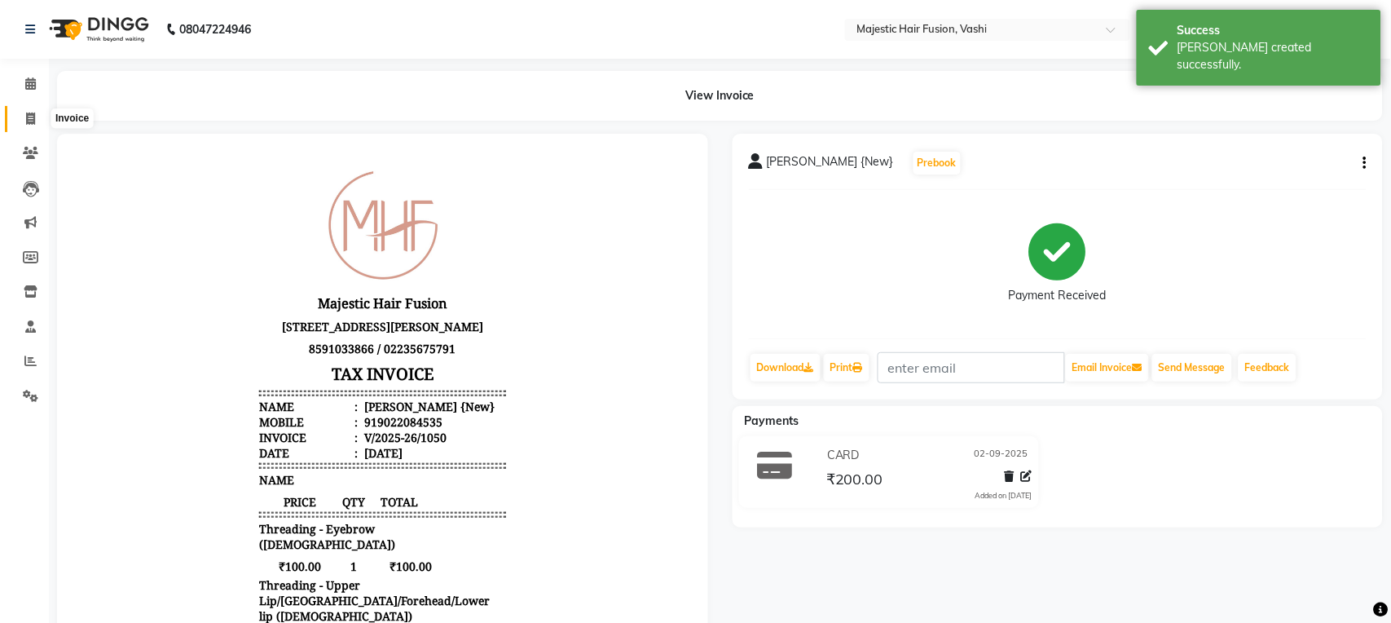
click at [26, 120] on icon at bounding box center [30, 118] width 9 height 12
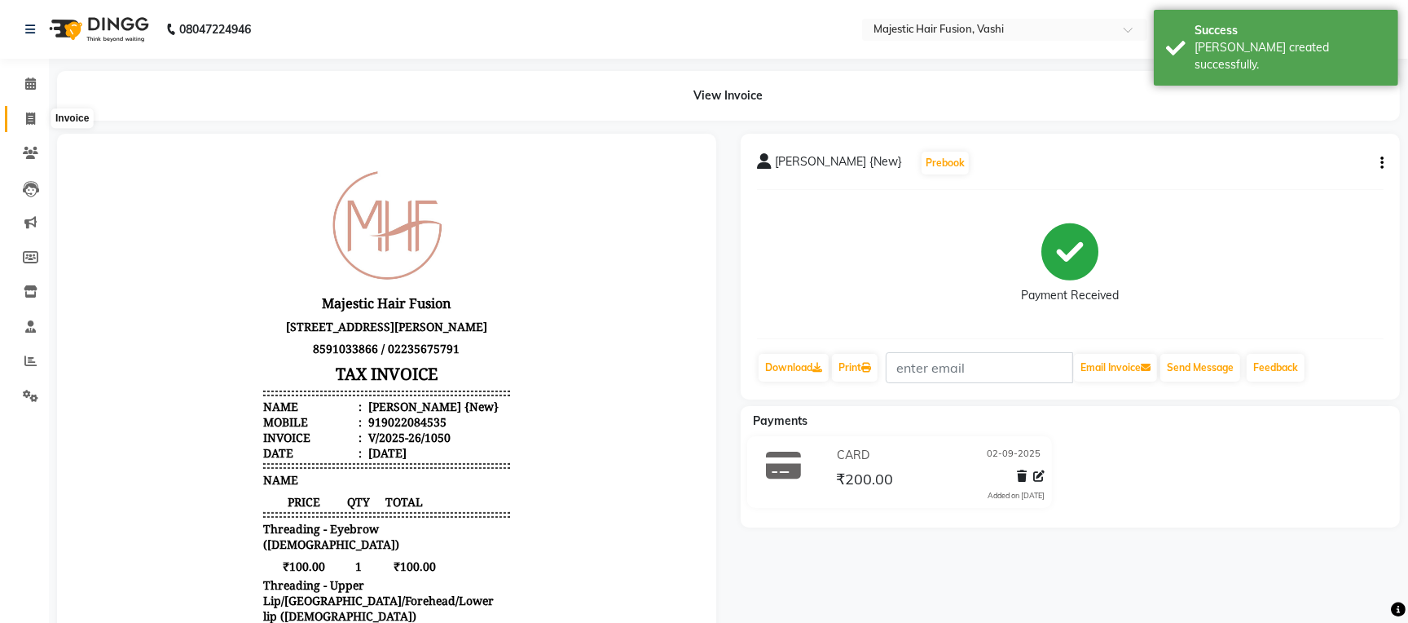
select select "559"
select select "service"
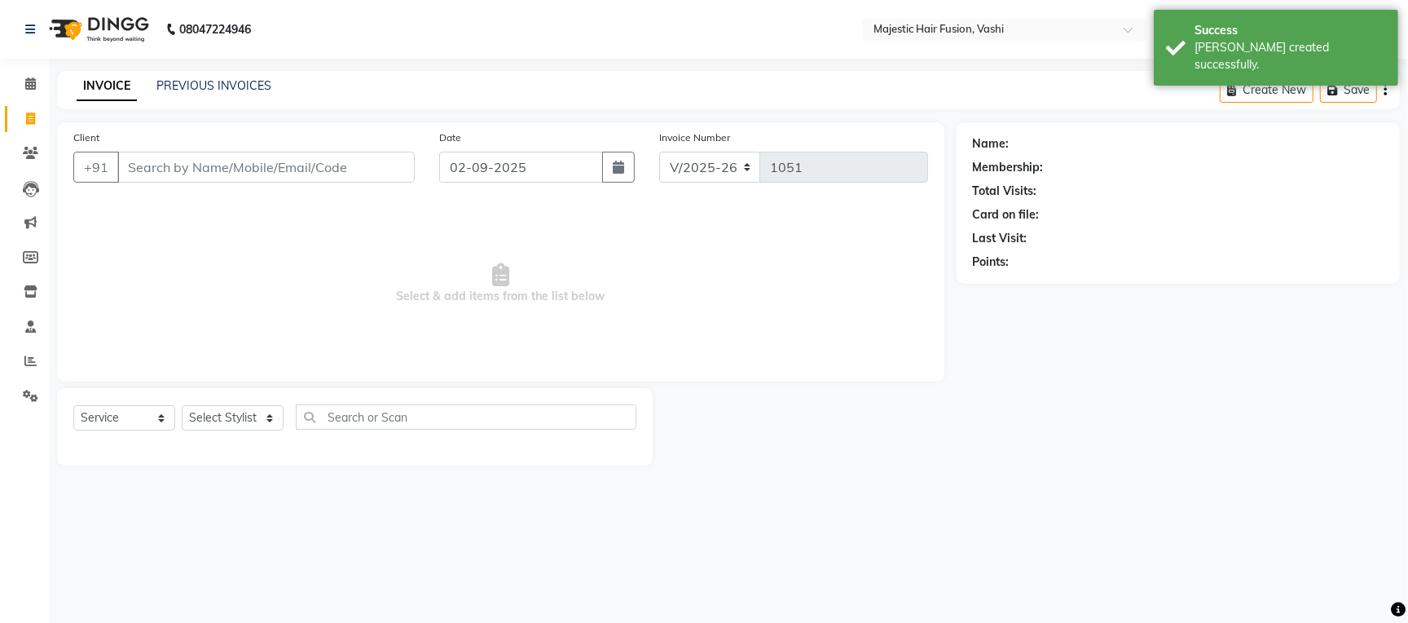
click at [223, 169] on input "Client" at bounding box center [265, 167] width 297 height 31
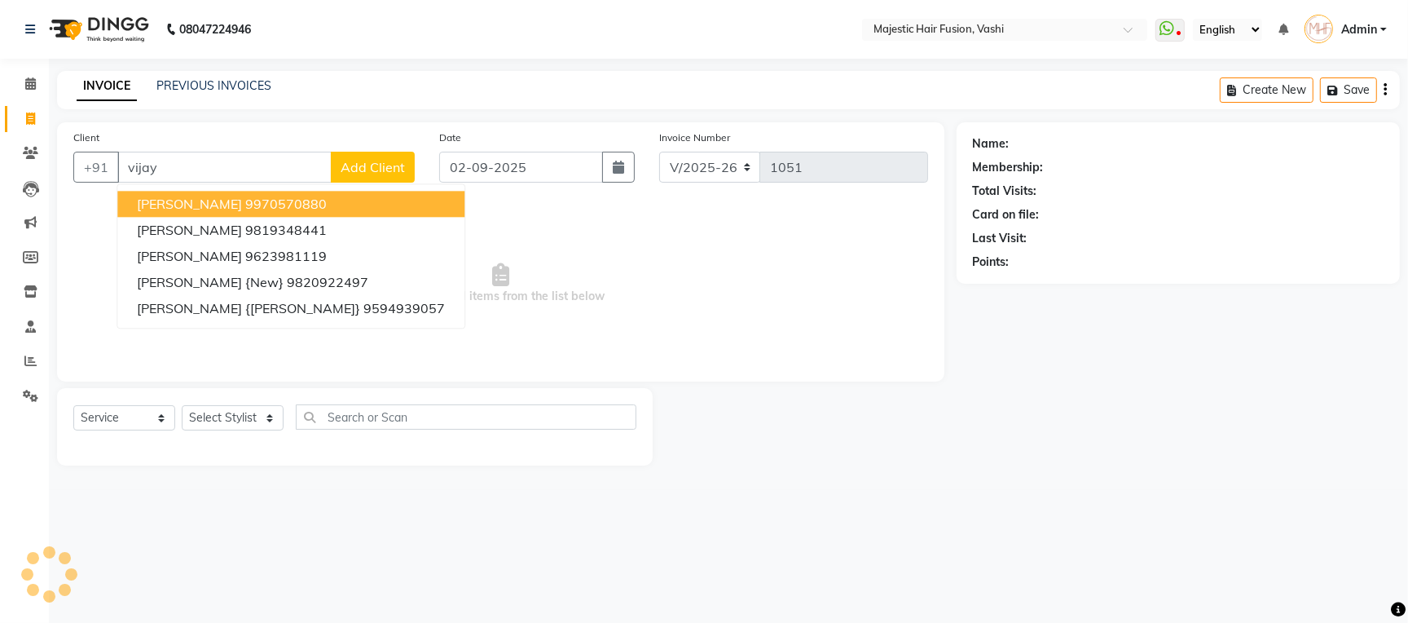
click at [296, 206] on ngb-highlight "9970570880" at bounding box center [285, 204] width 81 height 16
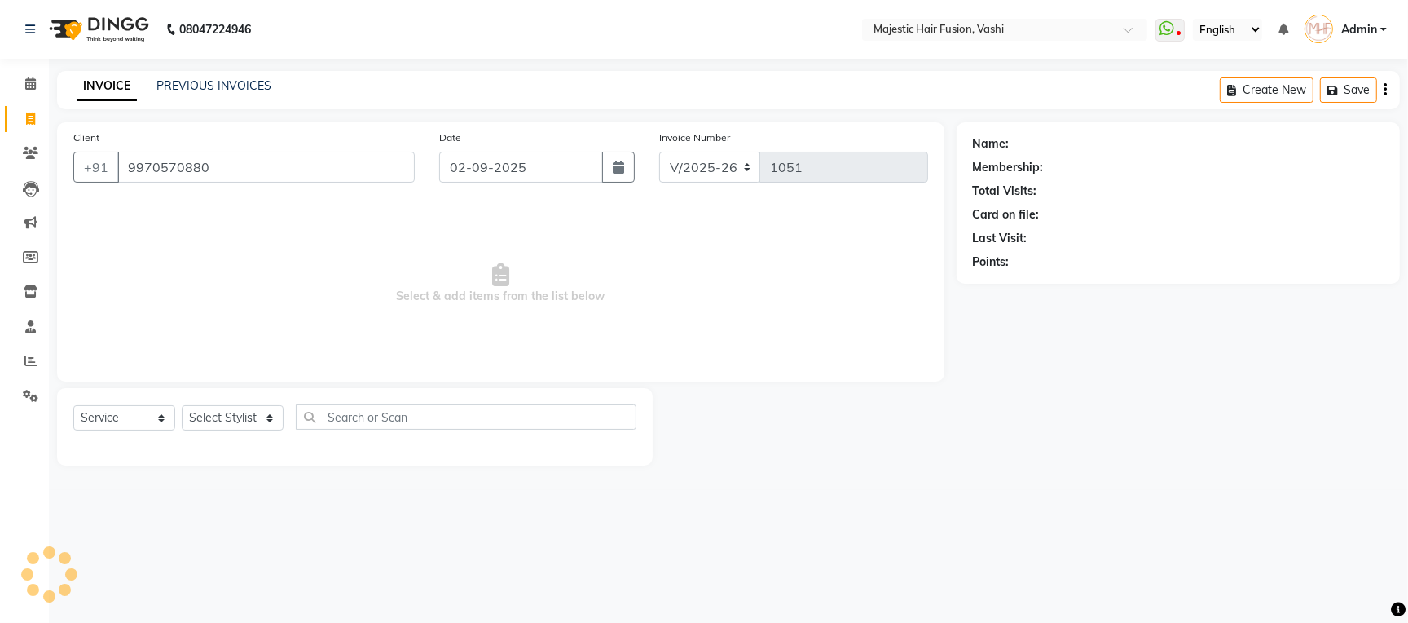
type input "9970570880"
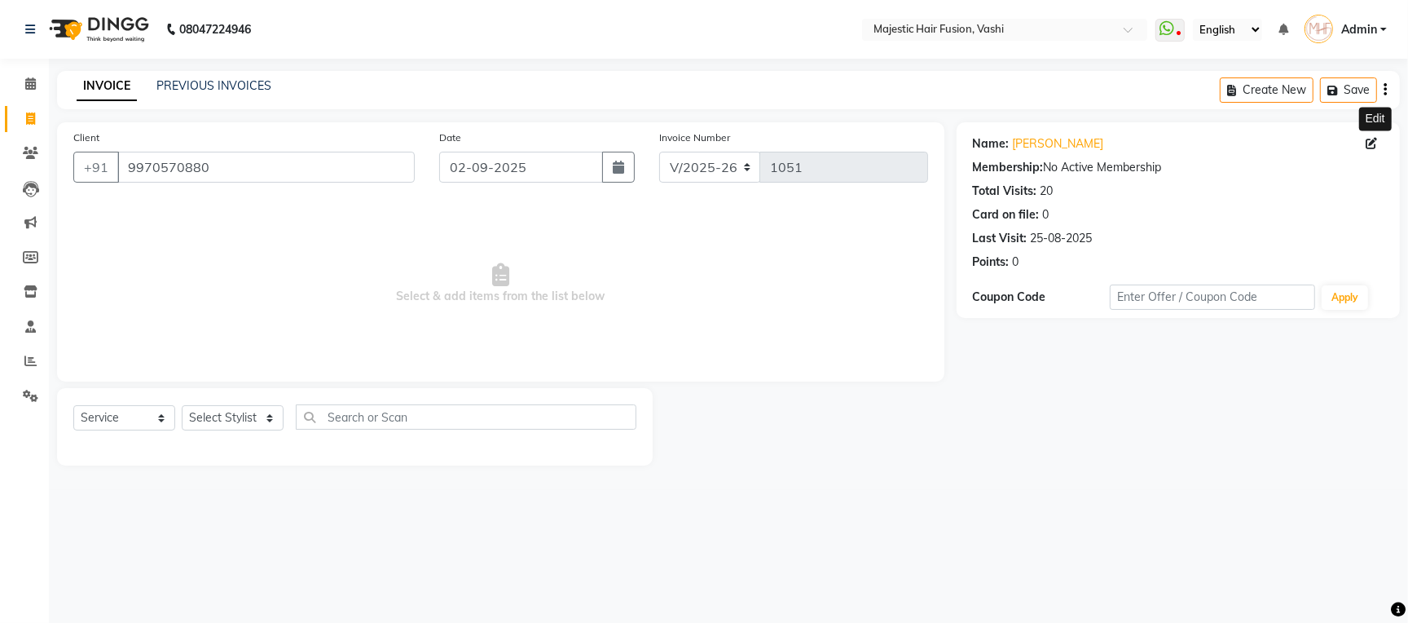
click at [1371, 139] on icon at bounding box center [1371, 143] width 11 height 11
select select "22"
select select "[DEMOGRAPHIC_DATA]"
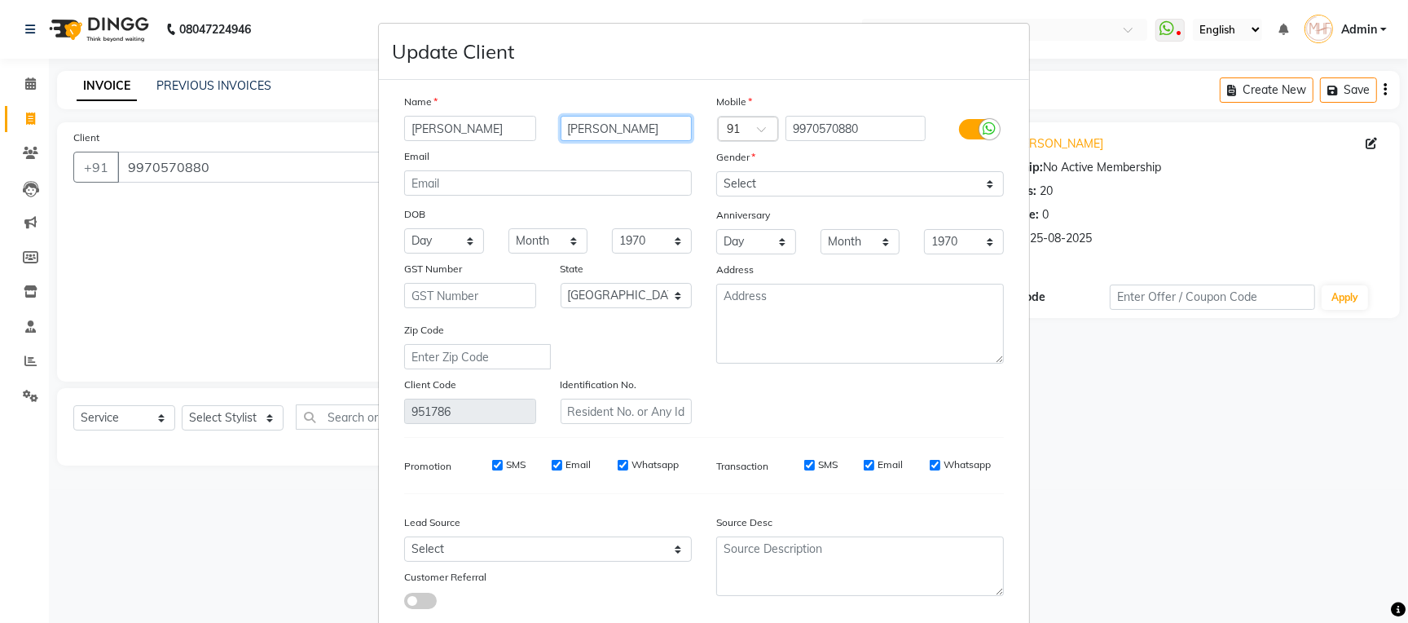
click at [618, 125] on input "[PERSON_NAME]" at bounding box center [627, 128] width 132 height 25
type input "B"
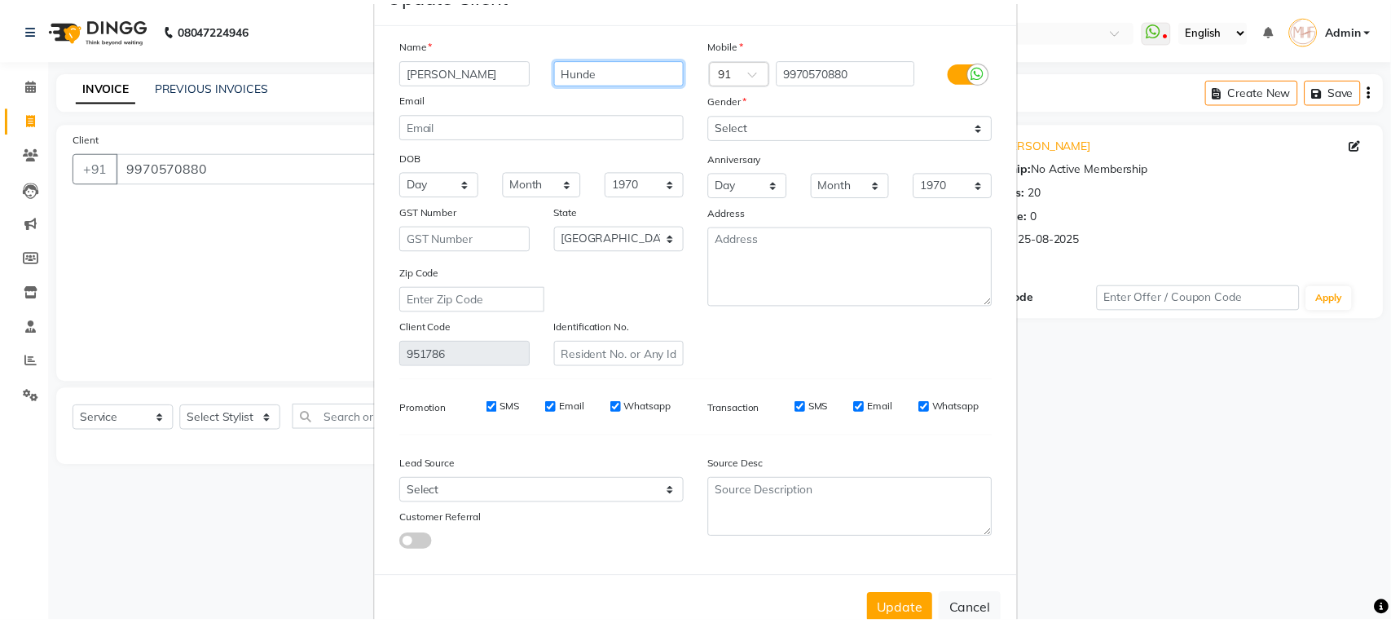
scroll to position [105, 0]
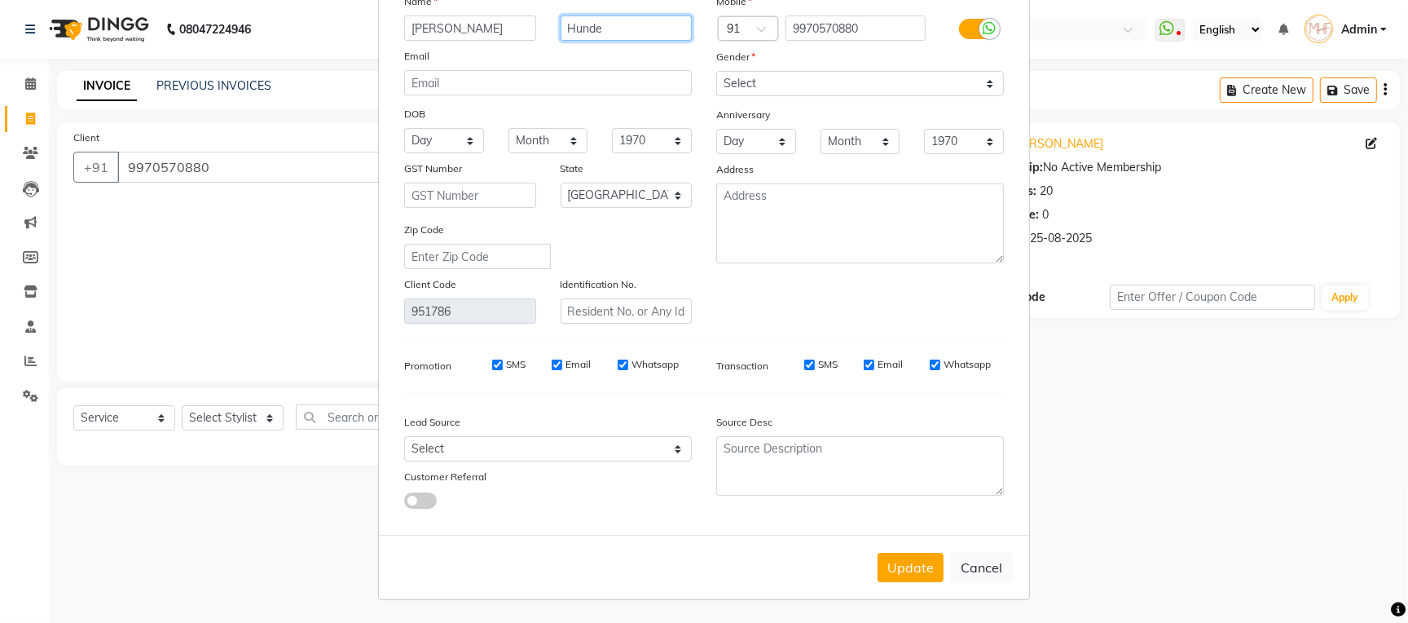
type input "Hunde"
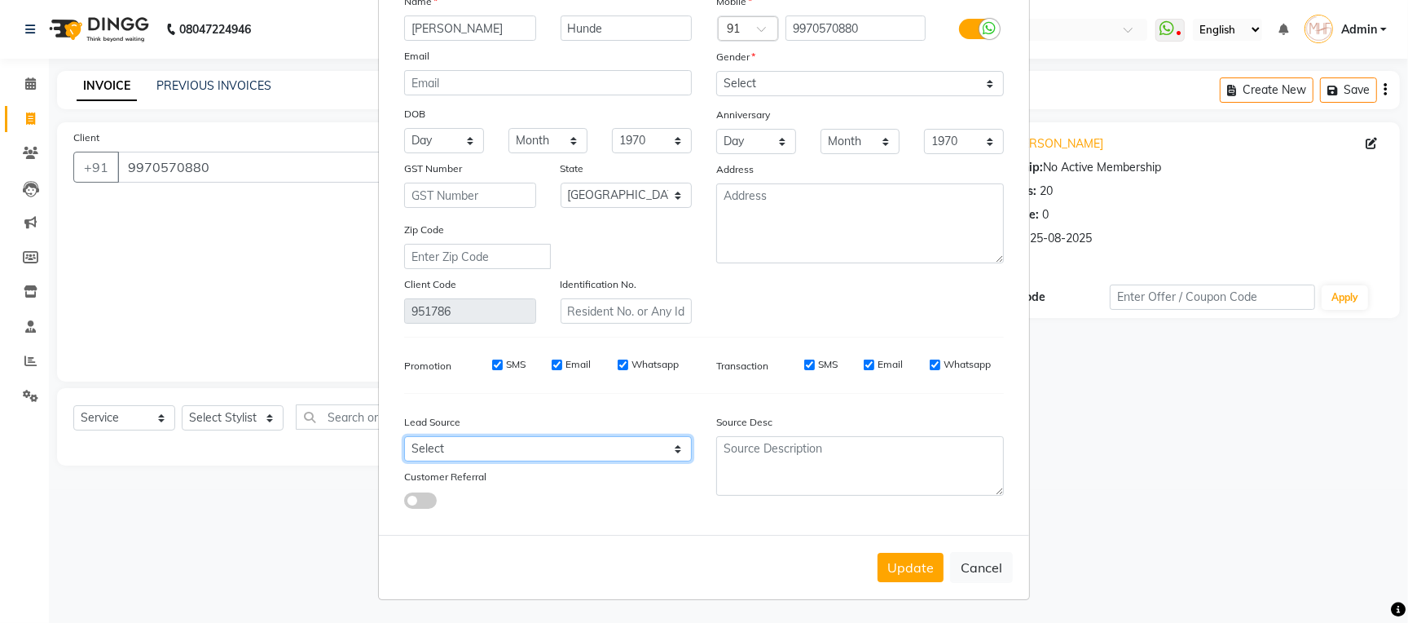
click at [667, 442] on select "Select Walk-in Referral Internet Friend Word of Mouth Advertisement Facebook Ju…" at bounding box center [548, 448] width 288 height 25
select select "8531"
click at [404, 436] on select "Select Walk-in Referral Internet Friend Word of Mouth Advertisement Facebook Ju…" at bounding box center [548, 448] width 288 height 25
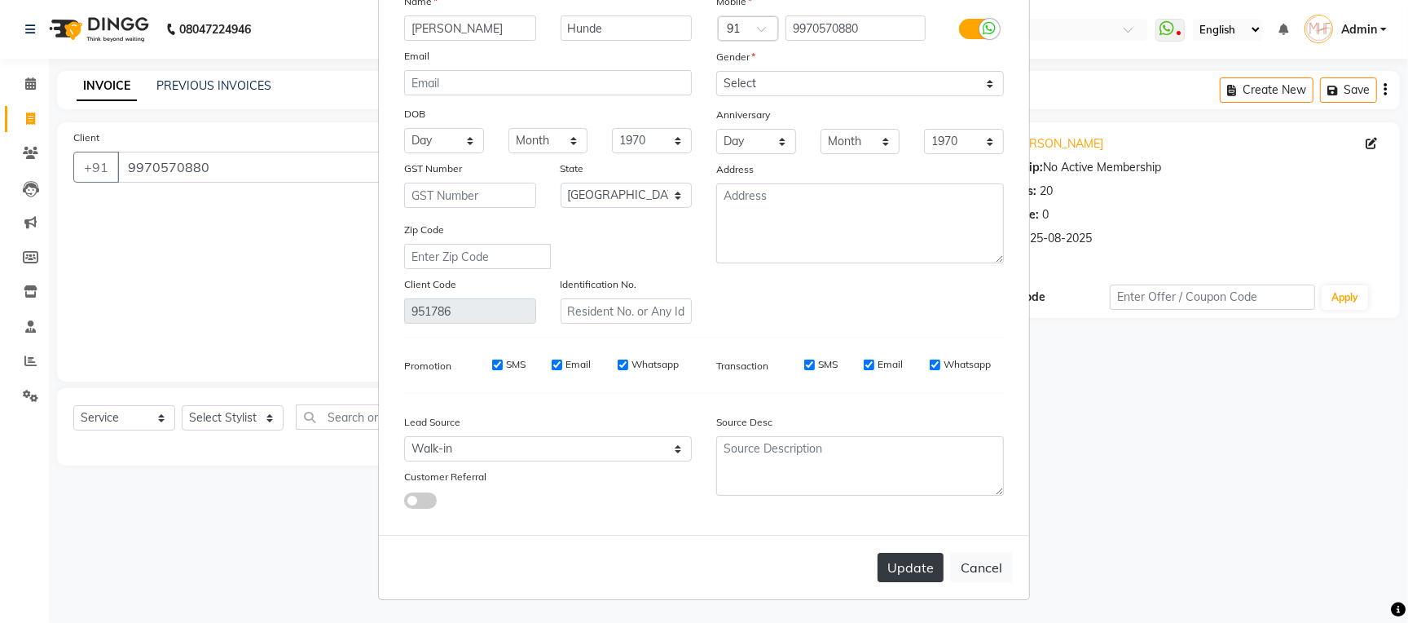
click at [907, 570] on button "Update" at bounding box center [911, 566] width 66 height 29
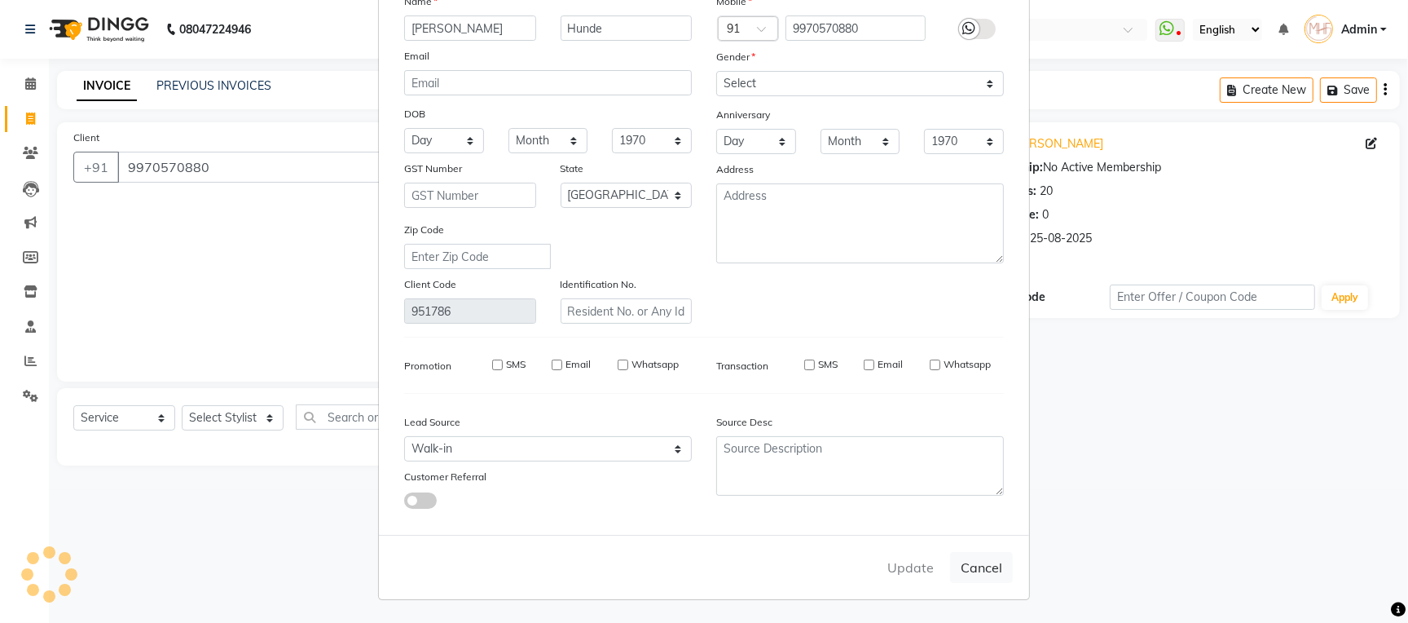
select select
select select "null"
select select
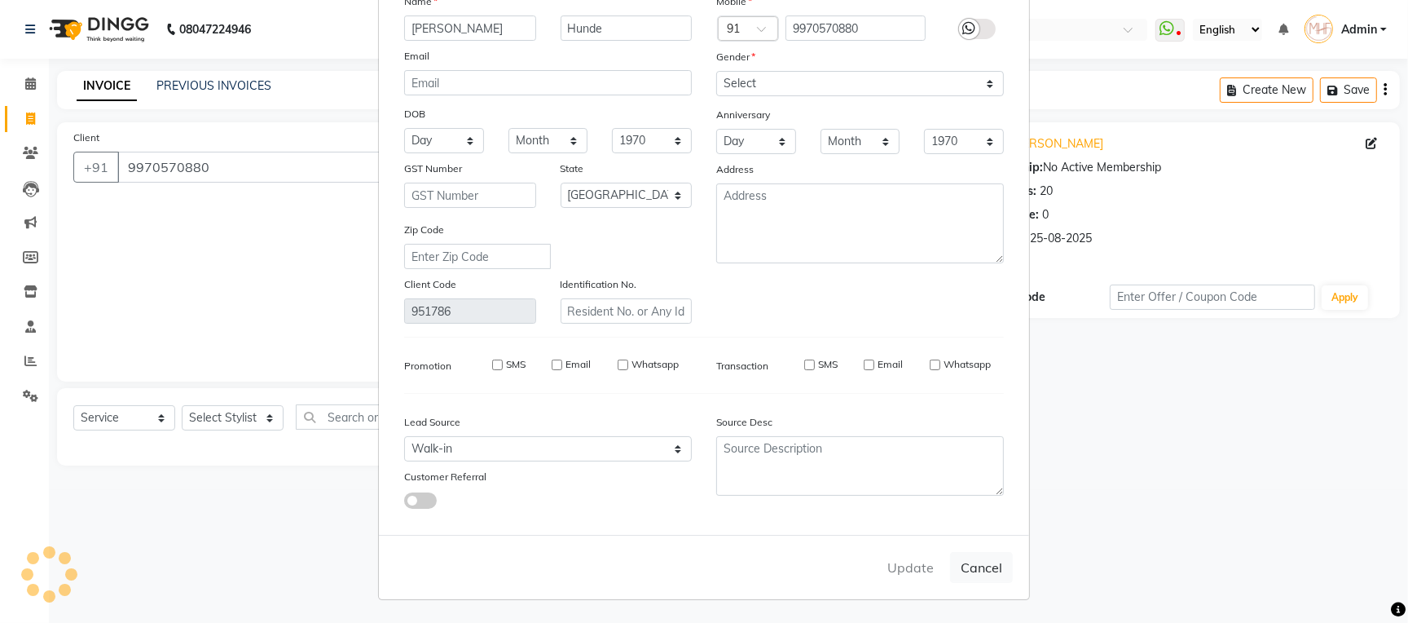
select select
checkbox input "false"
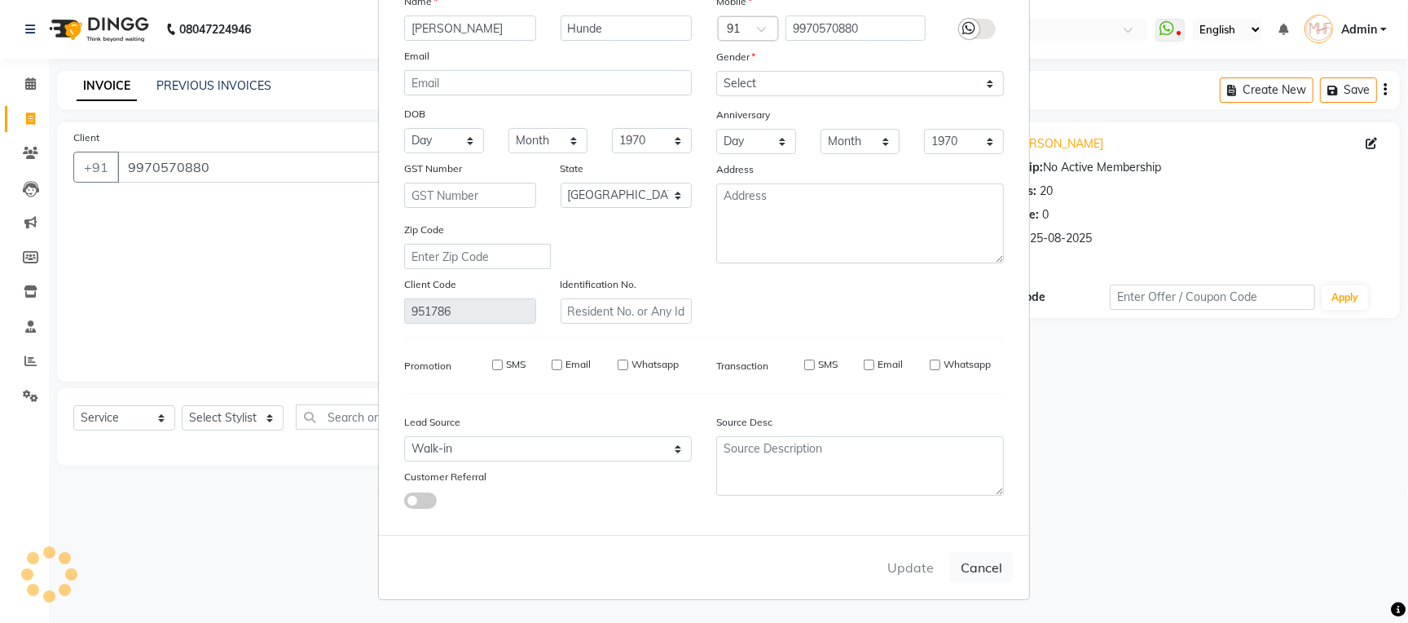
checkbox input "false"
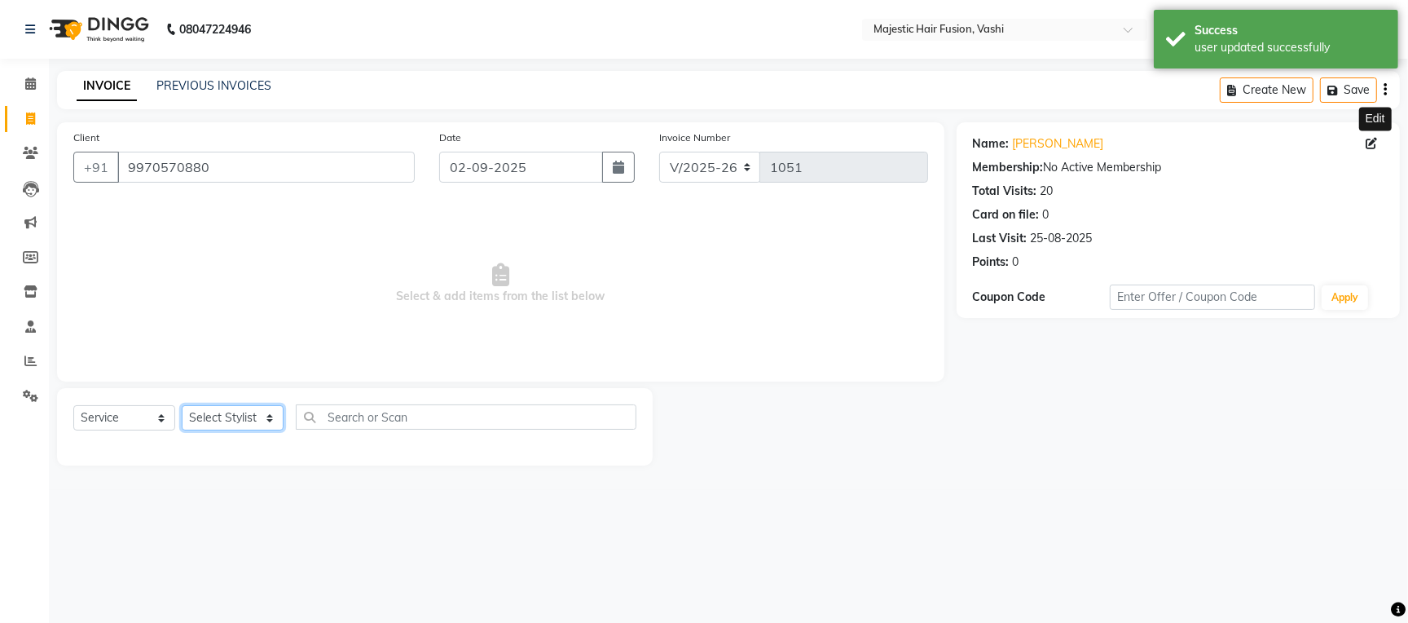
click at [243, 408] on select "Select Stylist [PERSON_NAME] [PERSON_NAME] [PERSON_NAME] [PERSON_NAME] Raise [P…" at bounding box center [233, 417] width 102 height 25
select select "76876"
click at [182, 406] on select "Select Stylist [PERSON_NAME] [PERSON_NAME] [PERSON_NAME] [PERSON_NAME] Raise [P…" at bounding box center [233, 417] width 102 height 25
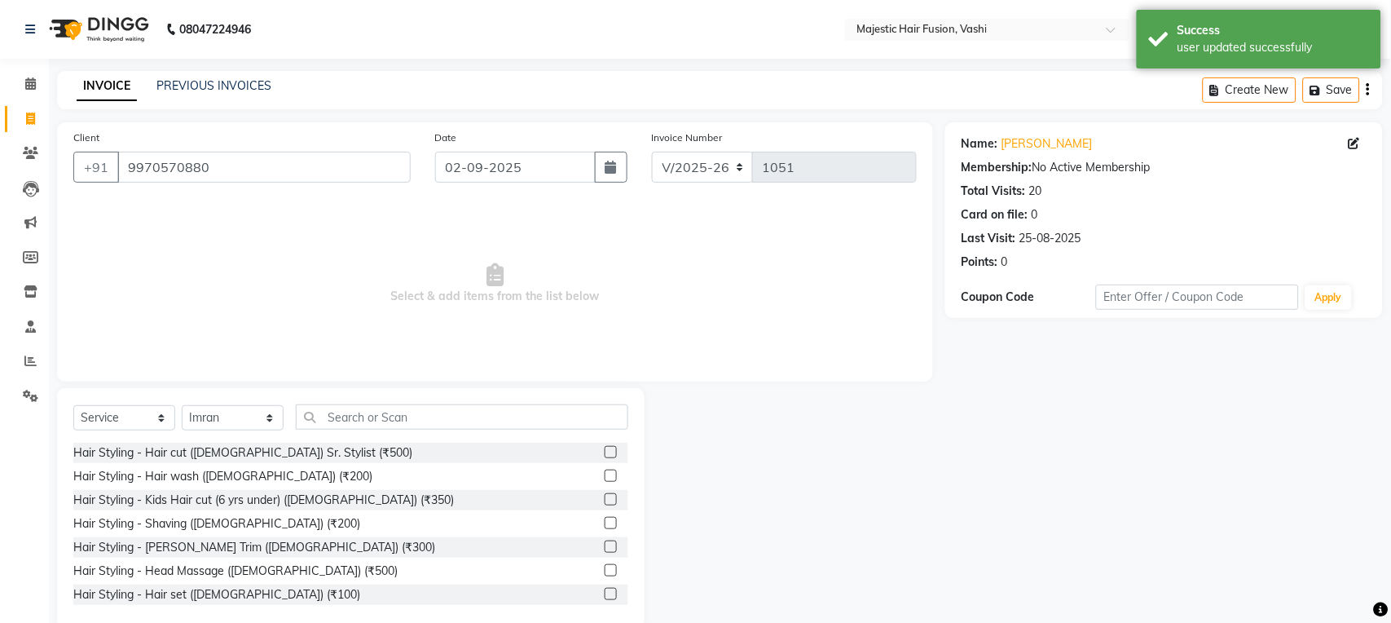
click at [605, 453] on label at bounding box center [611, 452] width 12 height 12
click at [605, 453] on input "checkbox" at bounding box center [610, 452] width 11 height 11
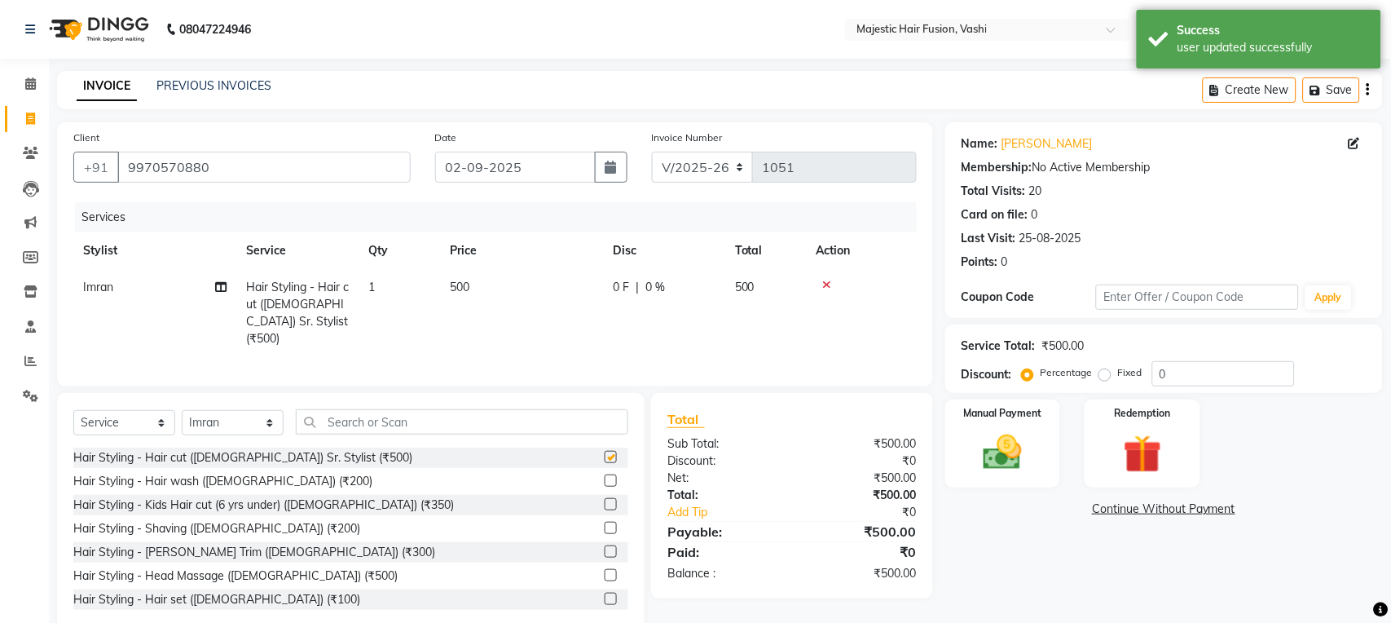
checkbox input "false"
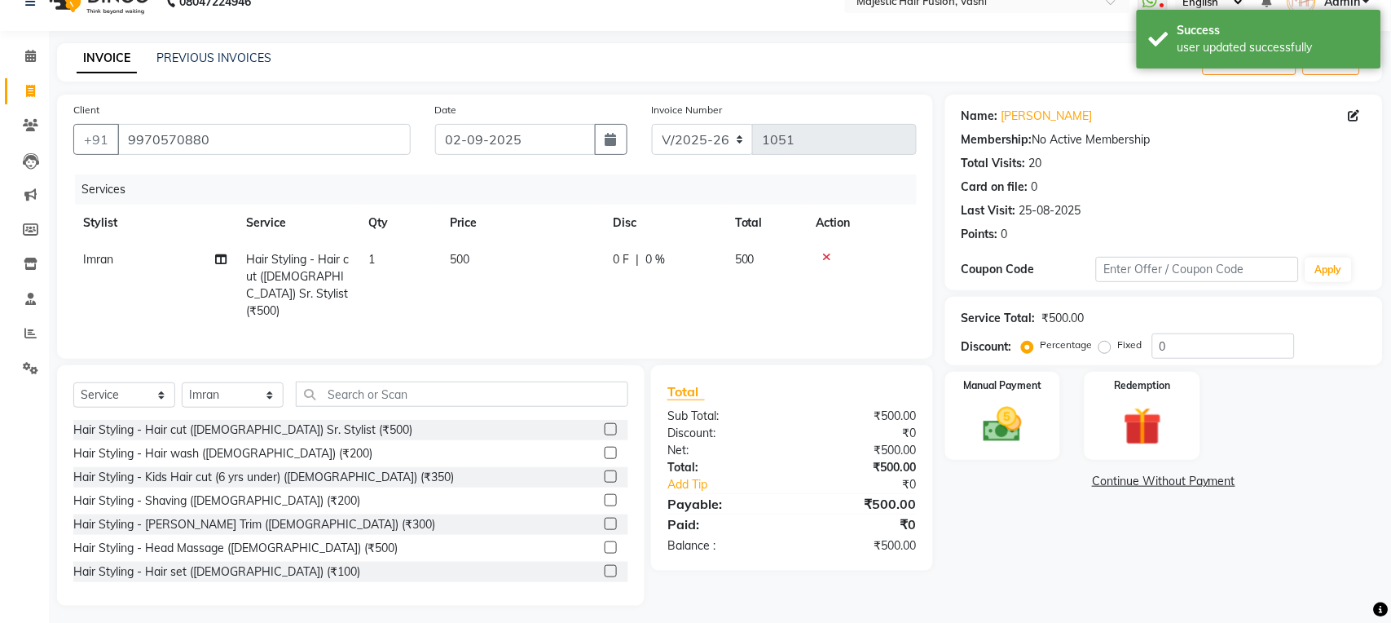
scroll to position [35, 0]
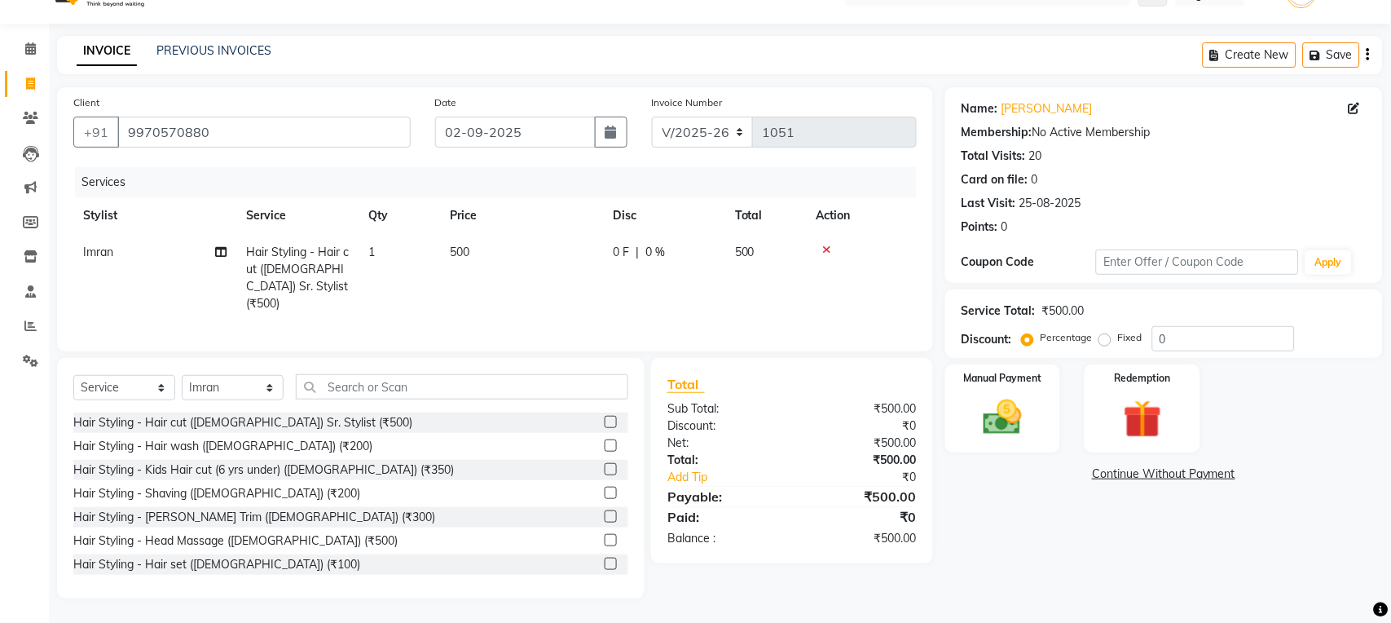
click at [605, 442] on label at bounding box center [611, 445] width 12 height 12
click at [605, 442] on input "checkbox" at bounding box center [610, 446] width 11 height 11
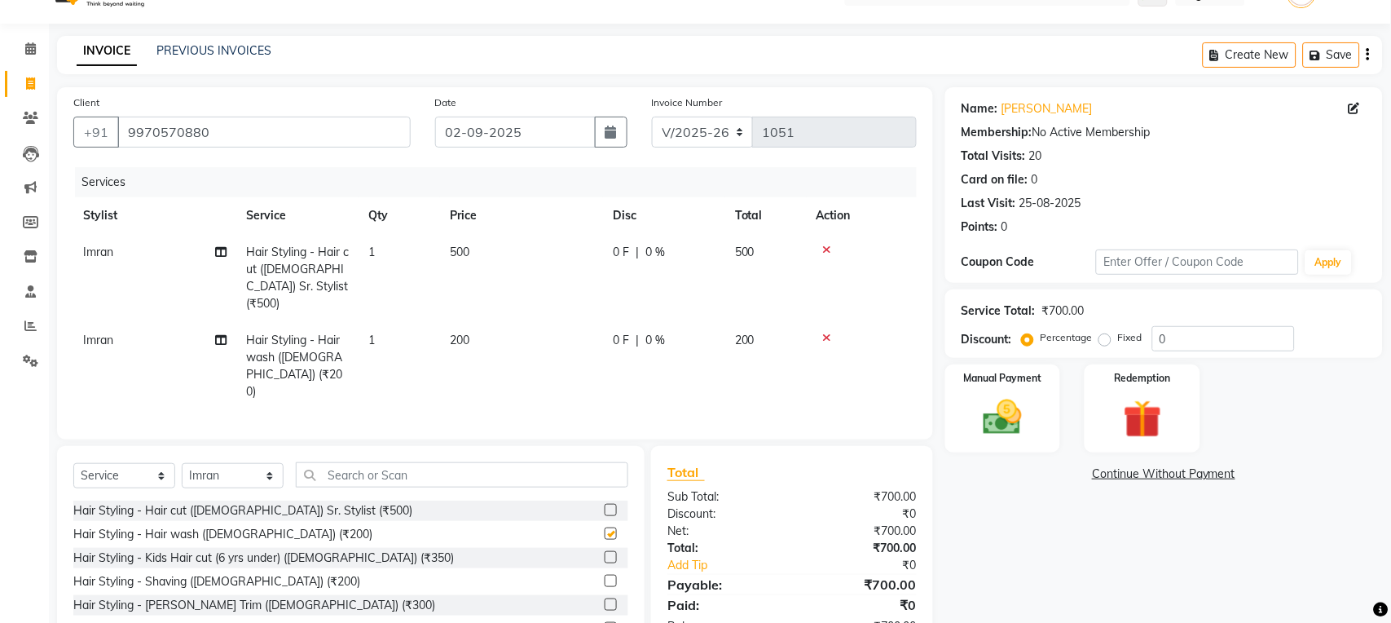
checkbox input "false"
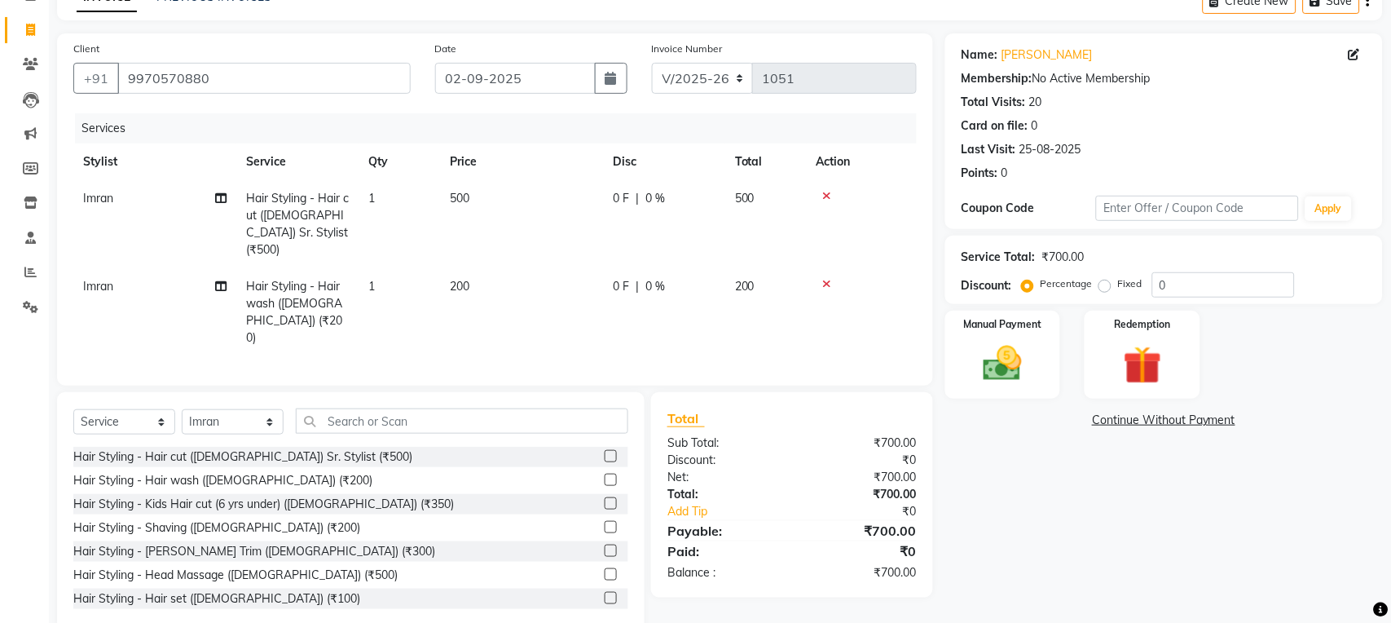
click at [605, 544] on label at bounding box center [611, 550] width 12 height 12
click at [605, 546] on input "checkbox" at bounding box center [610, 551] width 11 height 11
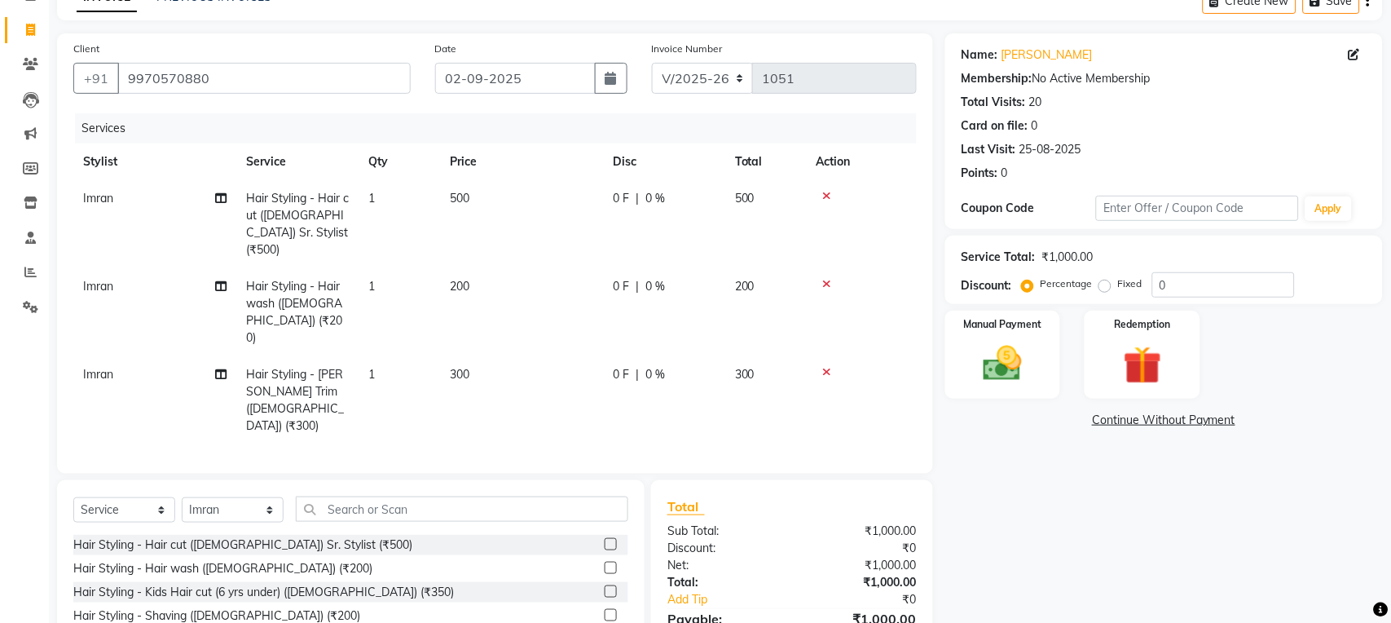
checkbox input "false"
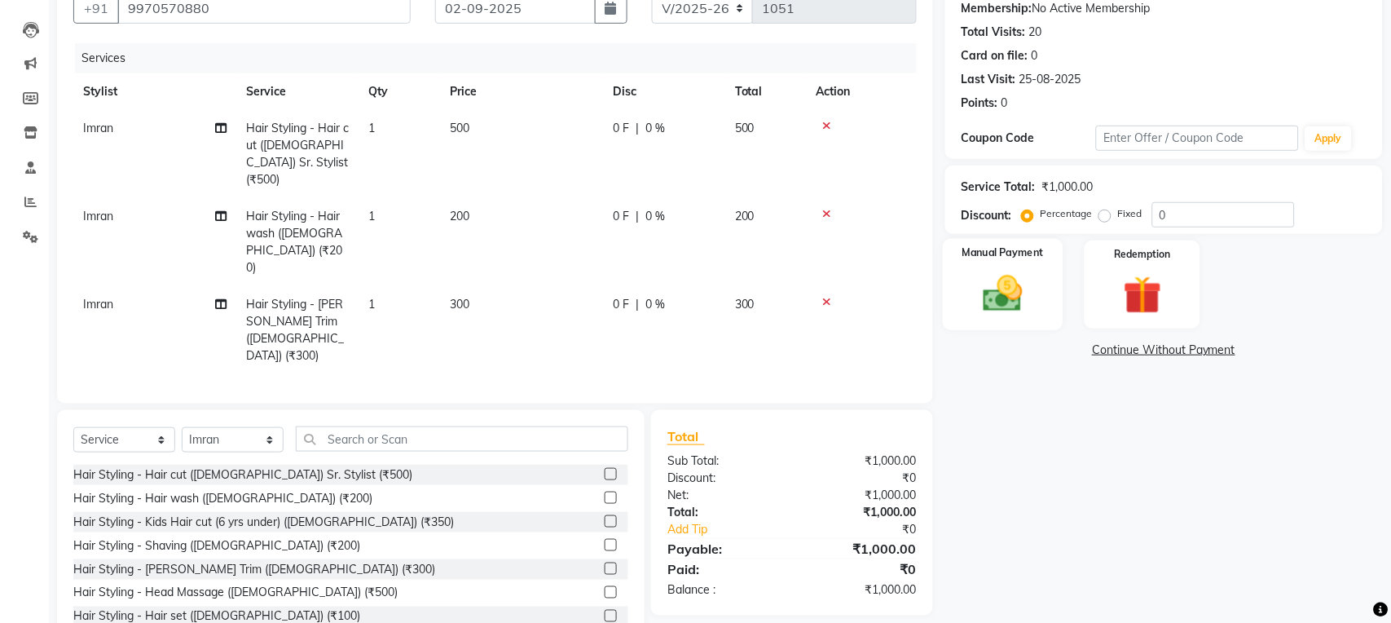
click at [993, 297] on img at bounding box center [1003, 294] width 64 height 46
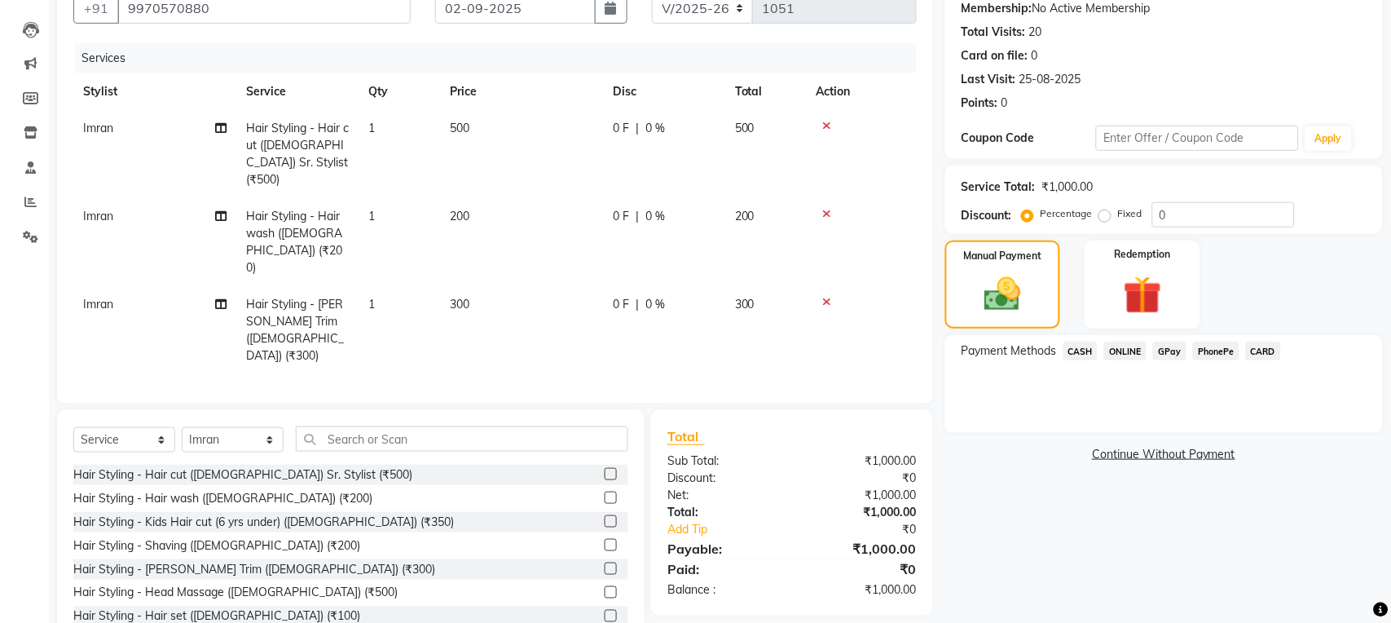
click at [1079, 348] on span "CASH" at bounding box center [1080, 350] width 35 height 19
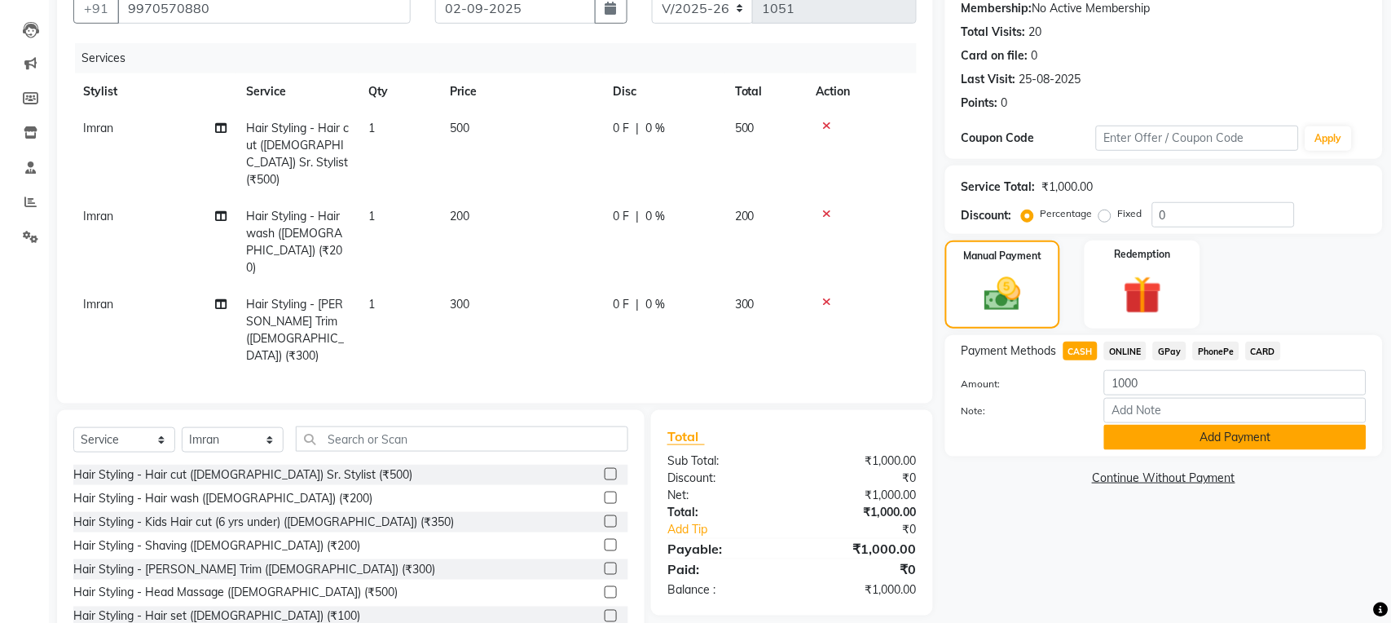
click at [1180, 442] on button "Add Payment" at bounding box center [1235, 437] width 262 height 25
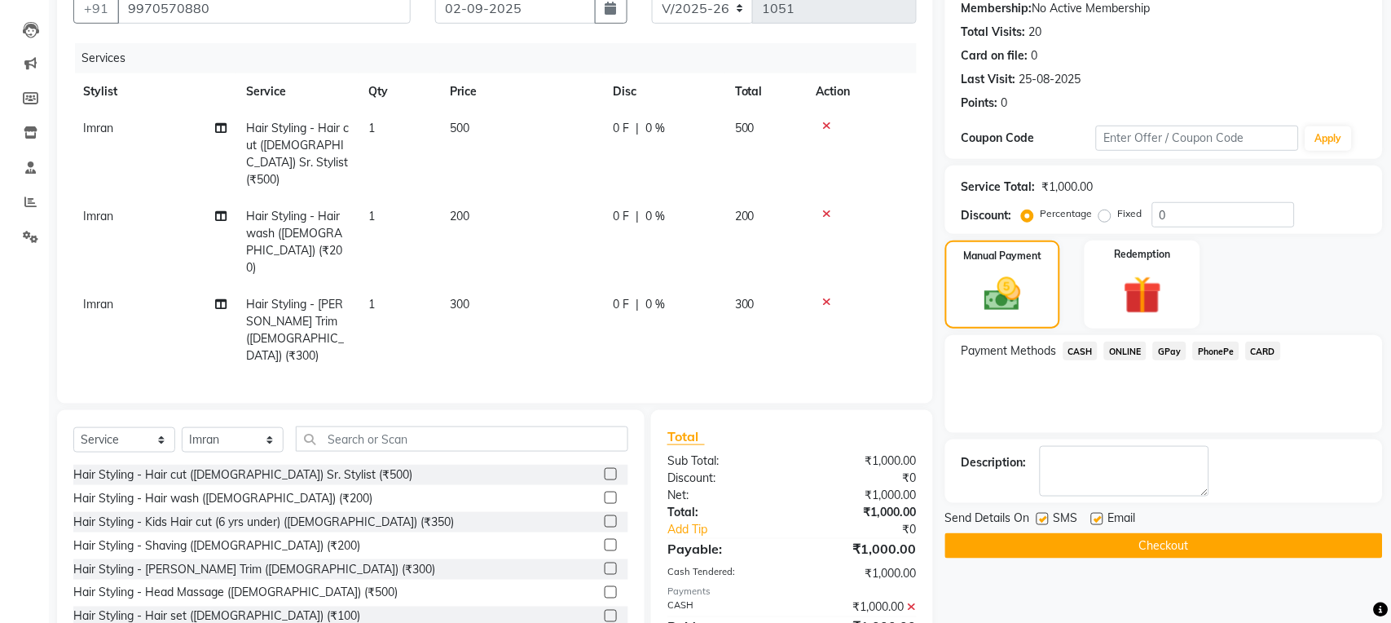
click at [1094, 520] on label at bounding box center [1097, 519] width 12 height 12
click at [1094, 520] on input "checkbox" at bounding box center [1096, 519] width 11 height 11
checkbox input "false"
click at [1041, 521] on label at bounding box center [1043, 519] width 12 height 12
click at [1041, 521] on input "checkbox" at bounding box center [1042, 519] width 11 height 11
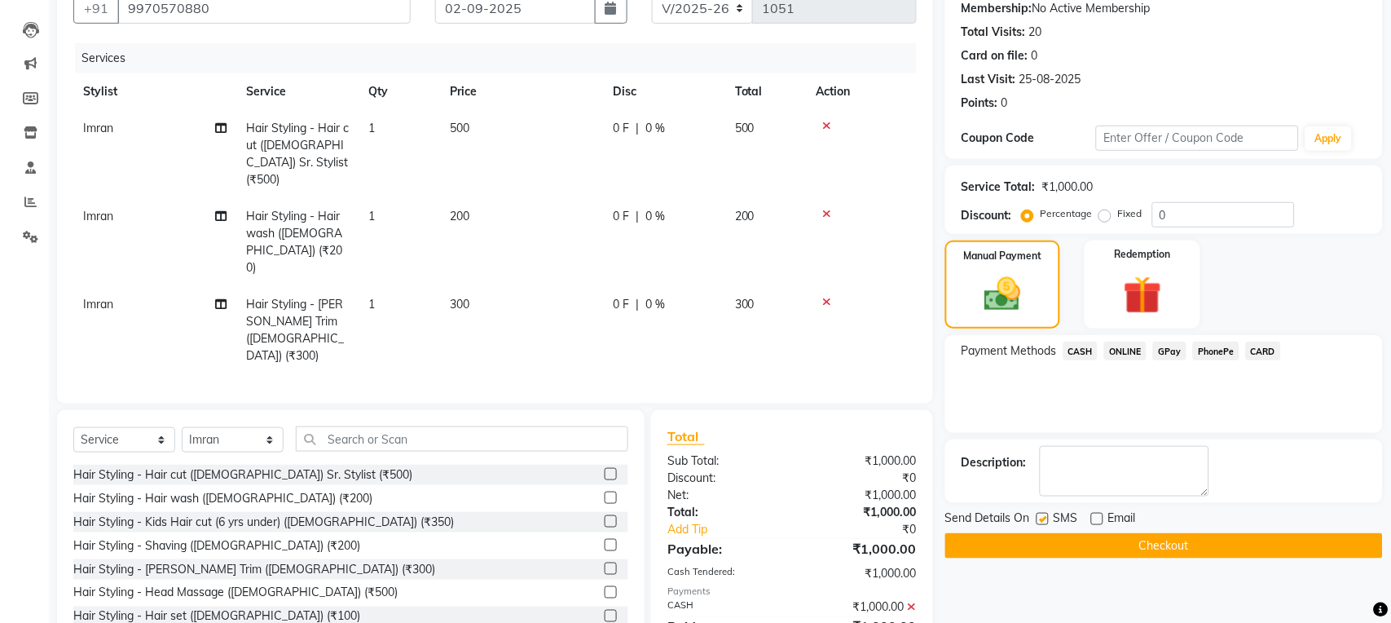
checkbox input "false"
click at [1037, 539] on button "Checkout" at bounding box center [1164, 545] width 438 height 25
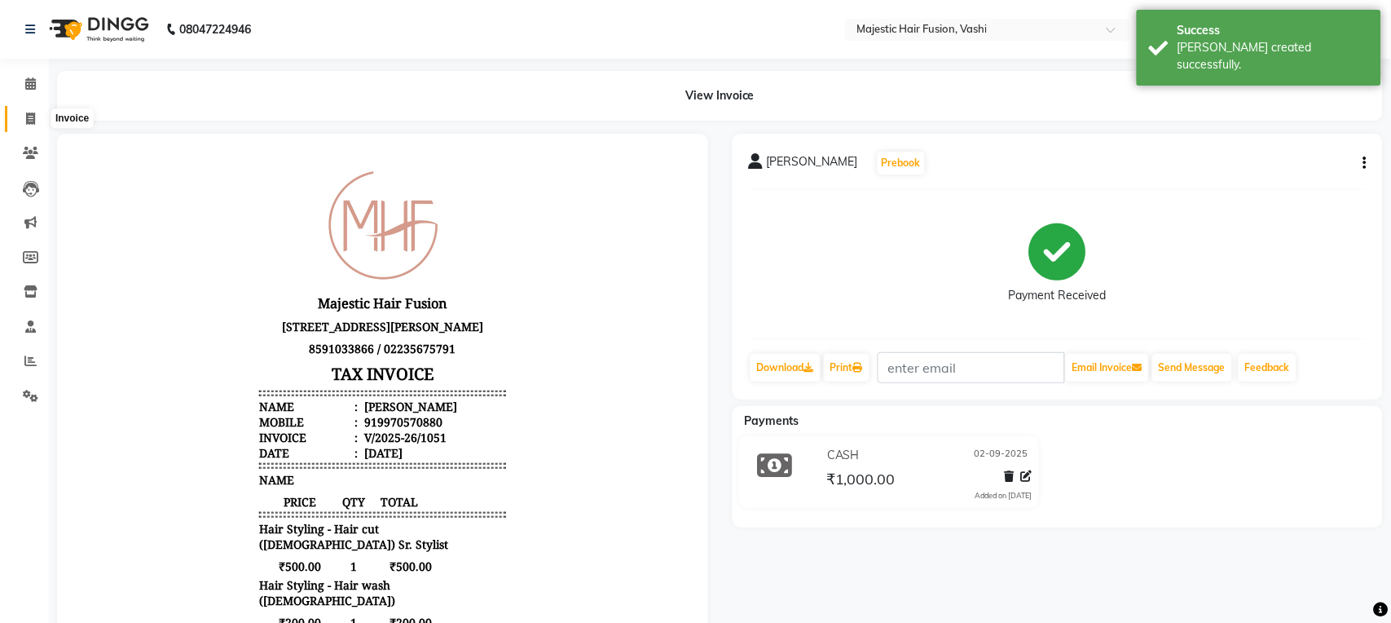
click at [29, 117] on icon at bounding box center [30, 118] width 9 height 12
select select "559"
select select "service"
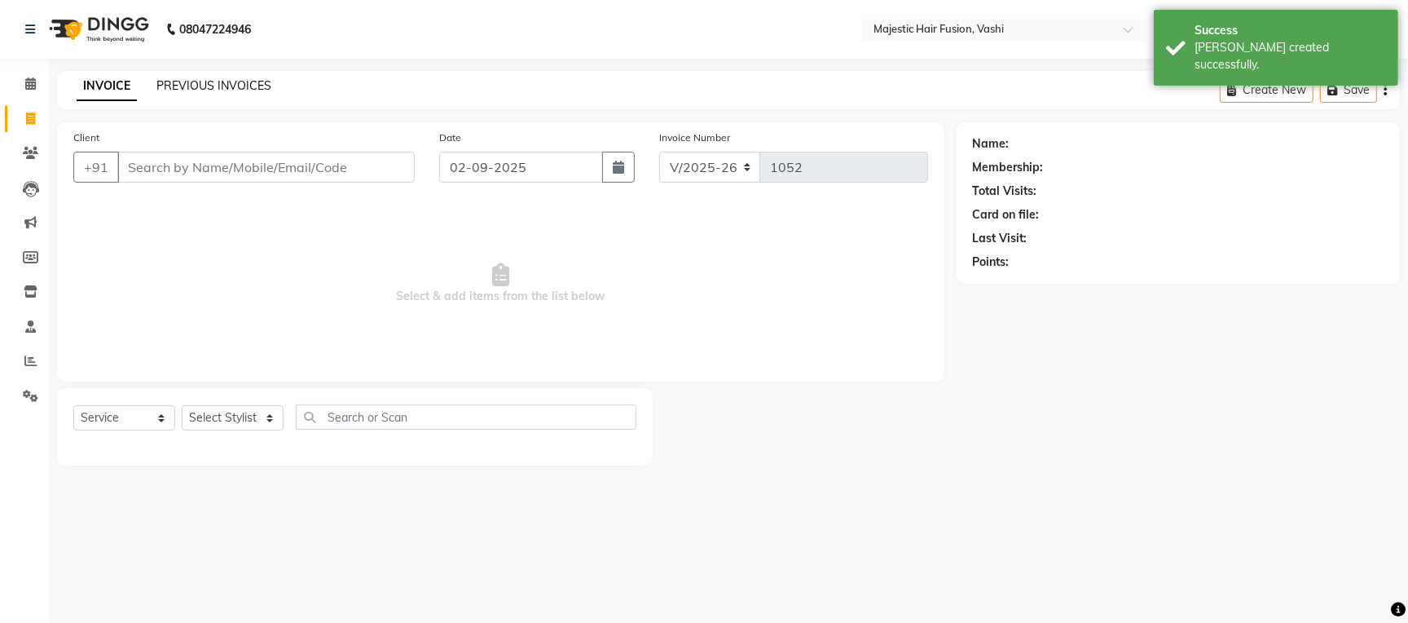
click at [250, 81] on link "PREVIOUS INVOICES" at bounding box center [213, 85] width 115 height 15
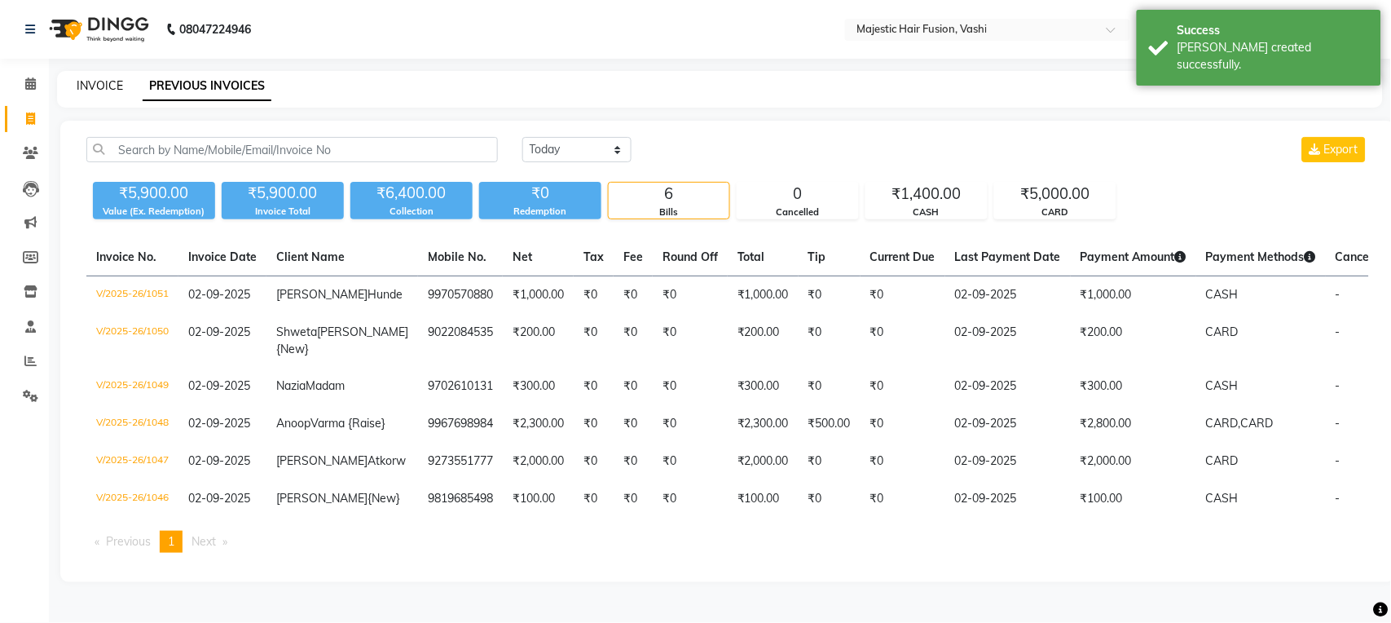
click at [94, 85] on link "INVOICE" at bounding box center [100, 85] width 46 height 15
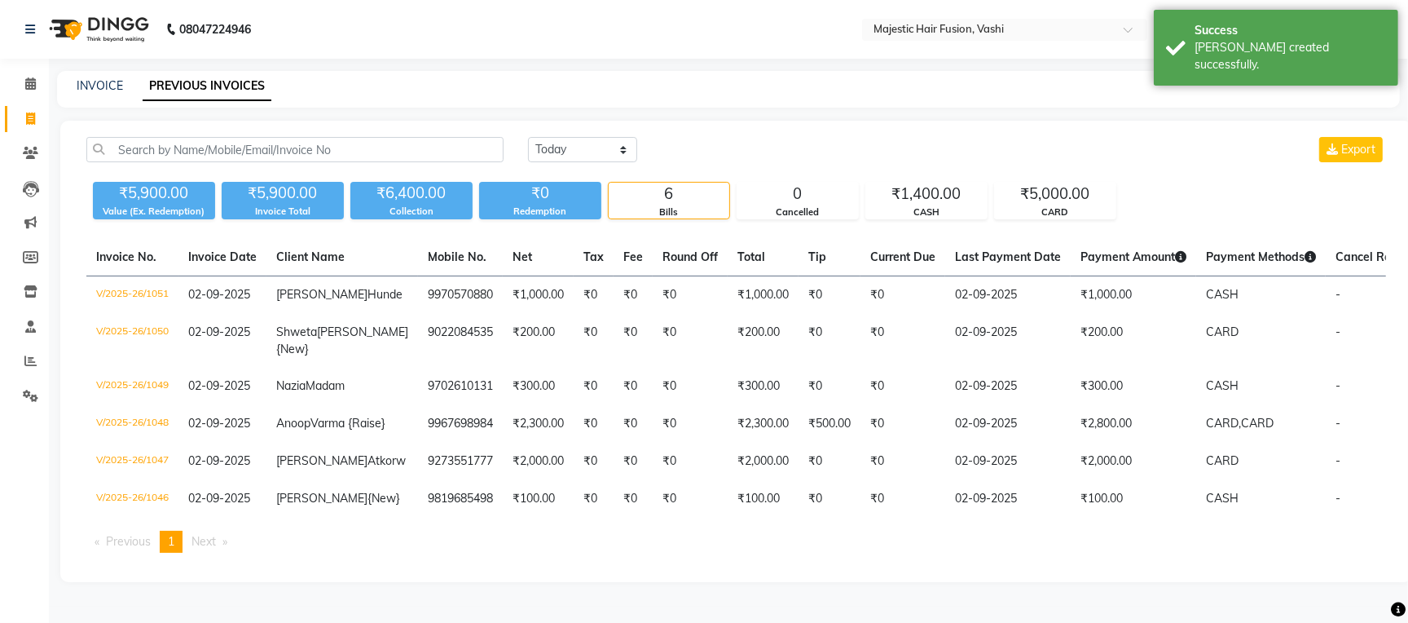
select select "559"
select select "service"
